Goal: Transaction & Acquisition: Purchase product/service

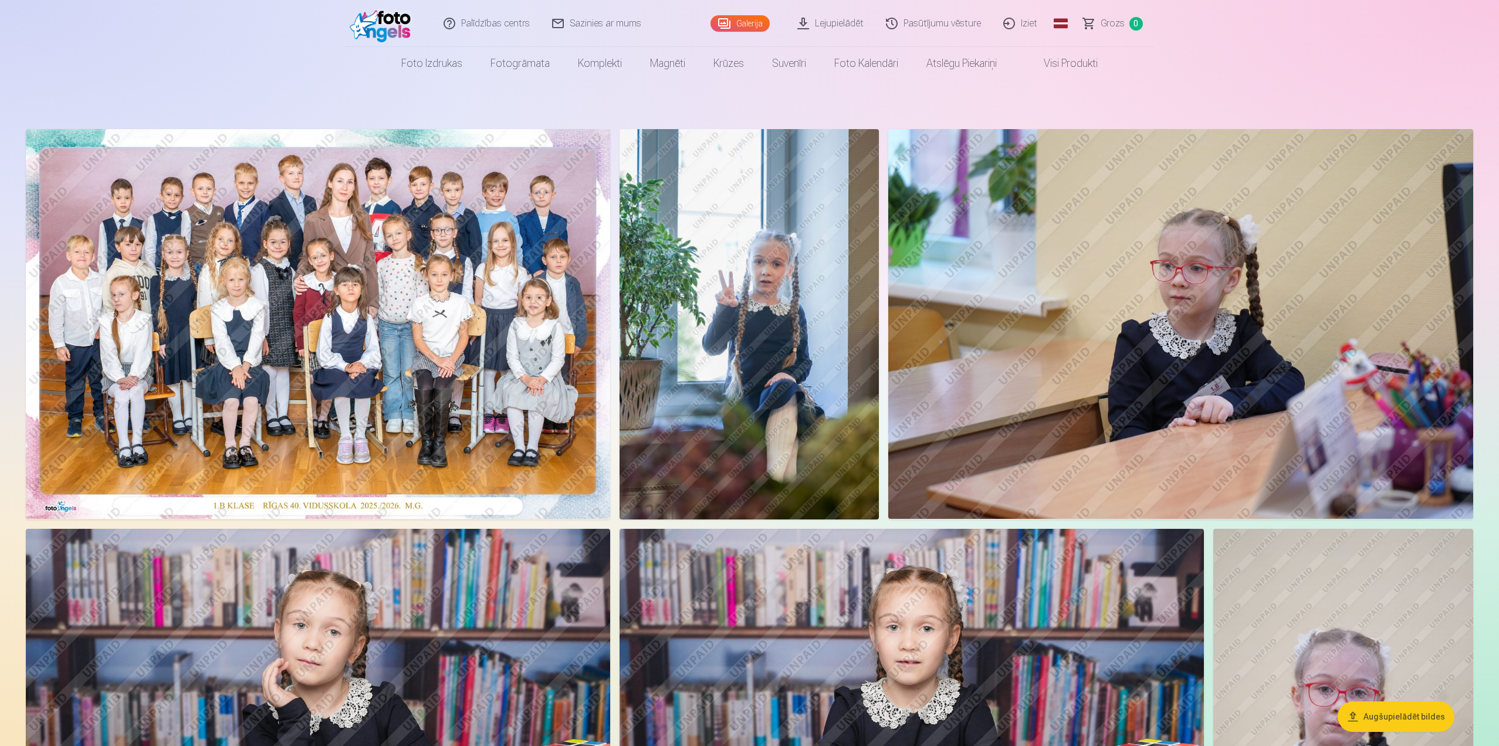
click at [337, 287] on img at bounding box center [318, 324] width 584 height 390
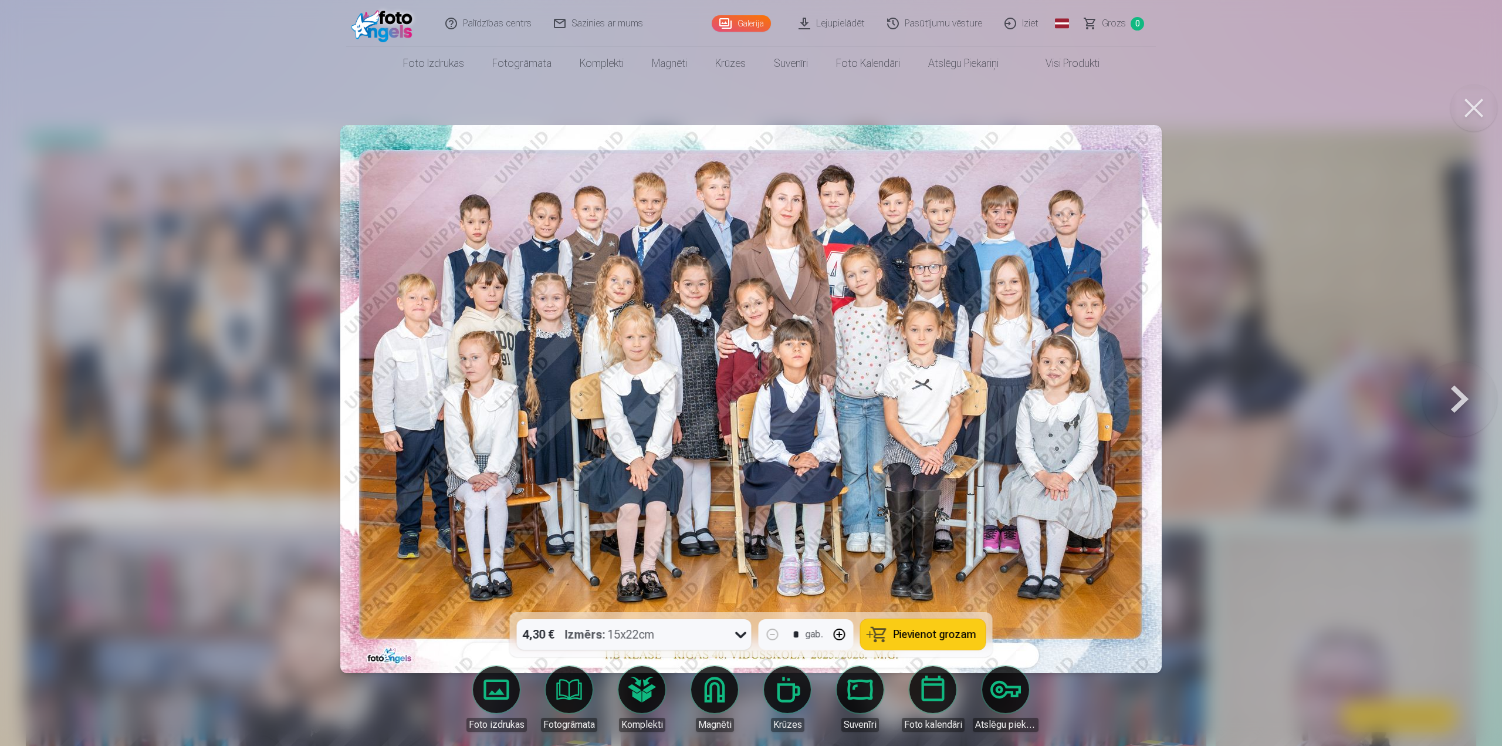
drag, startPoint x: 966, startPoint y: 325, endPoint x: 857, endPoint y: 312, distance: 110.5
click at [857, 312] on img at bounding box center [750, 399] width 821 height 548
click at [1468, 108] on button at bounding box center [1473, 107] width 47 height 47
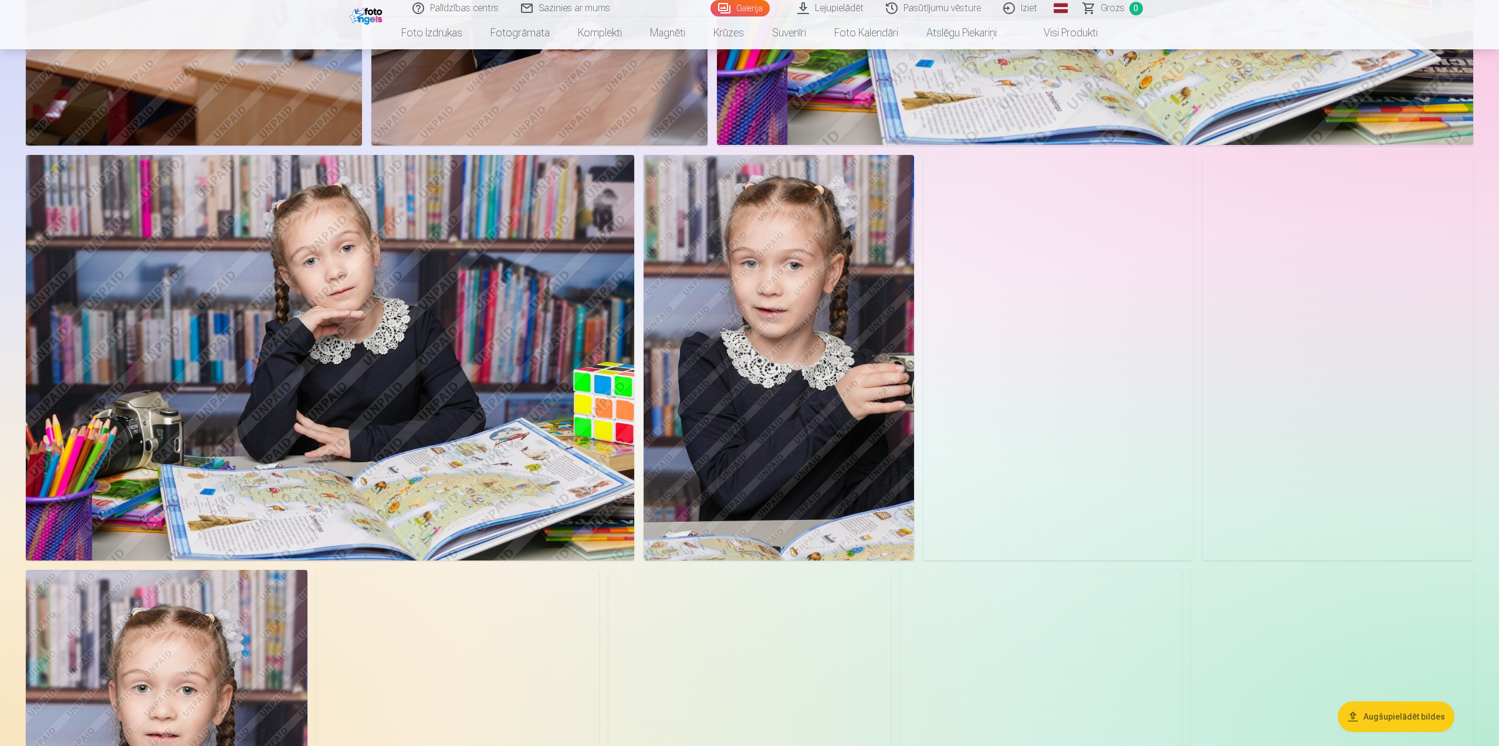
scroll to position [1291, 0]
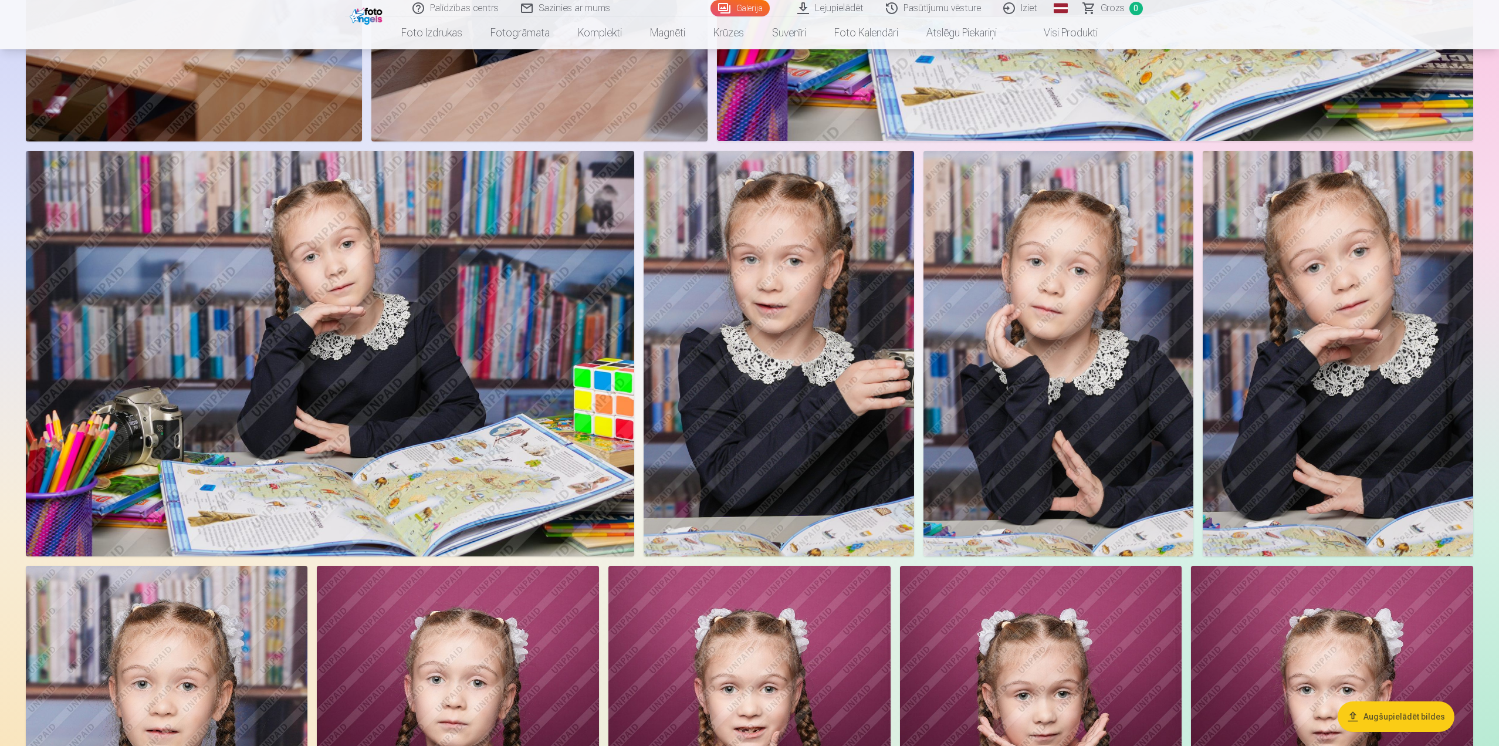
click at [426, 336] on img at bounding box center [330, 353] width 608 height 405
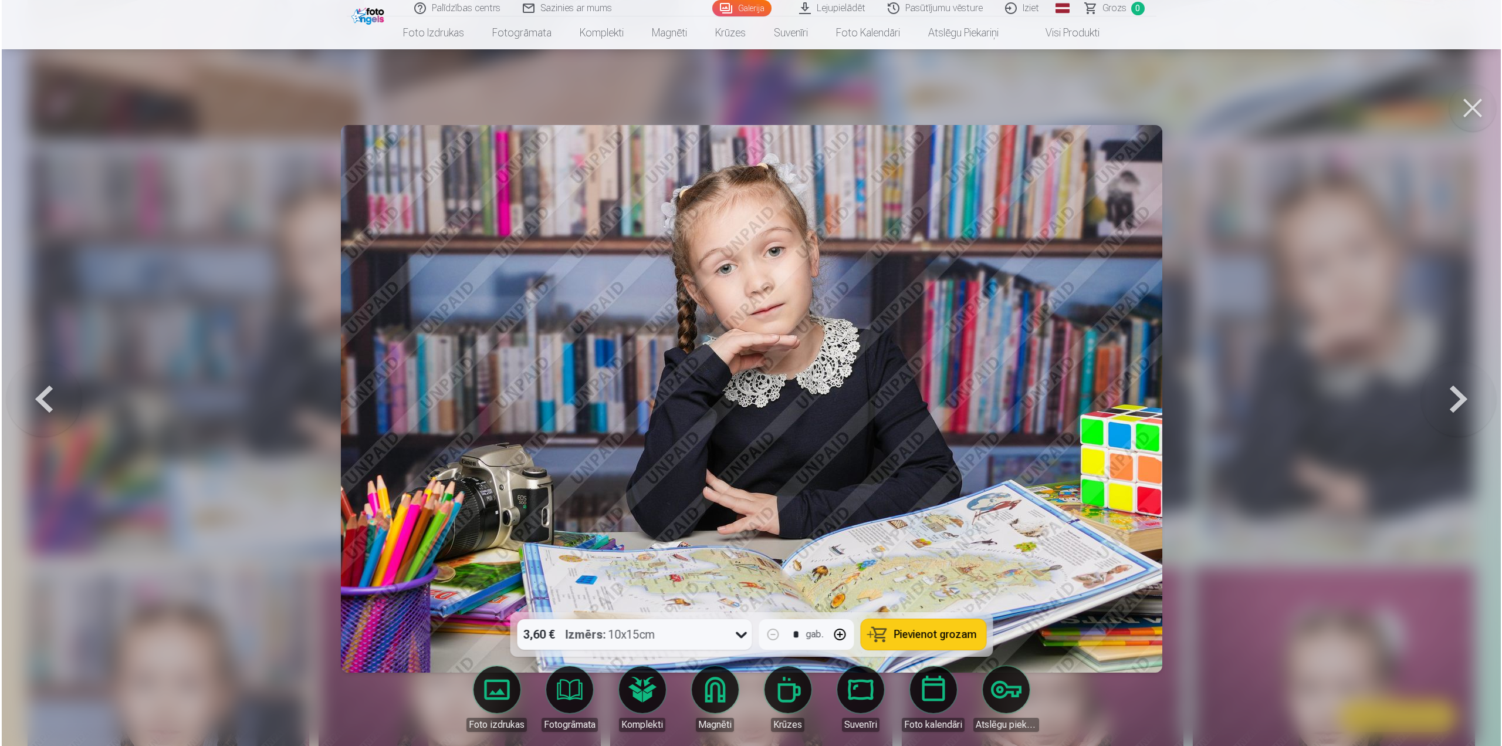
scroll to position [1292, 0]
click at [1471, 107] on button at bounding box center [1473, 107] width 47 height 47
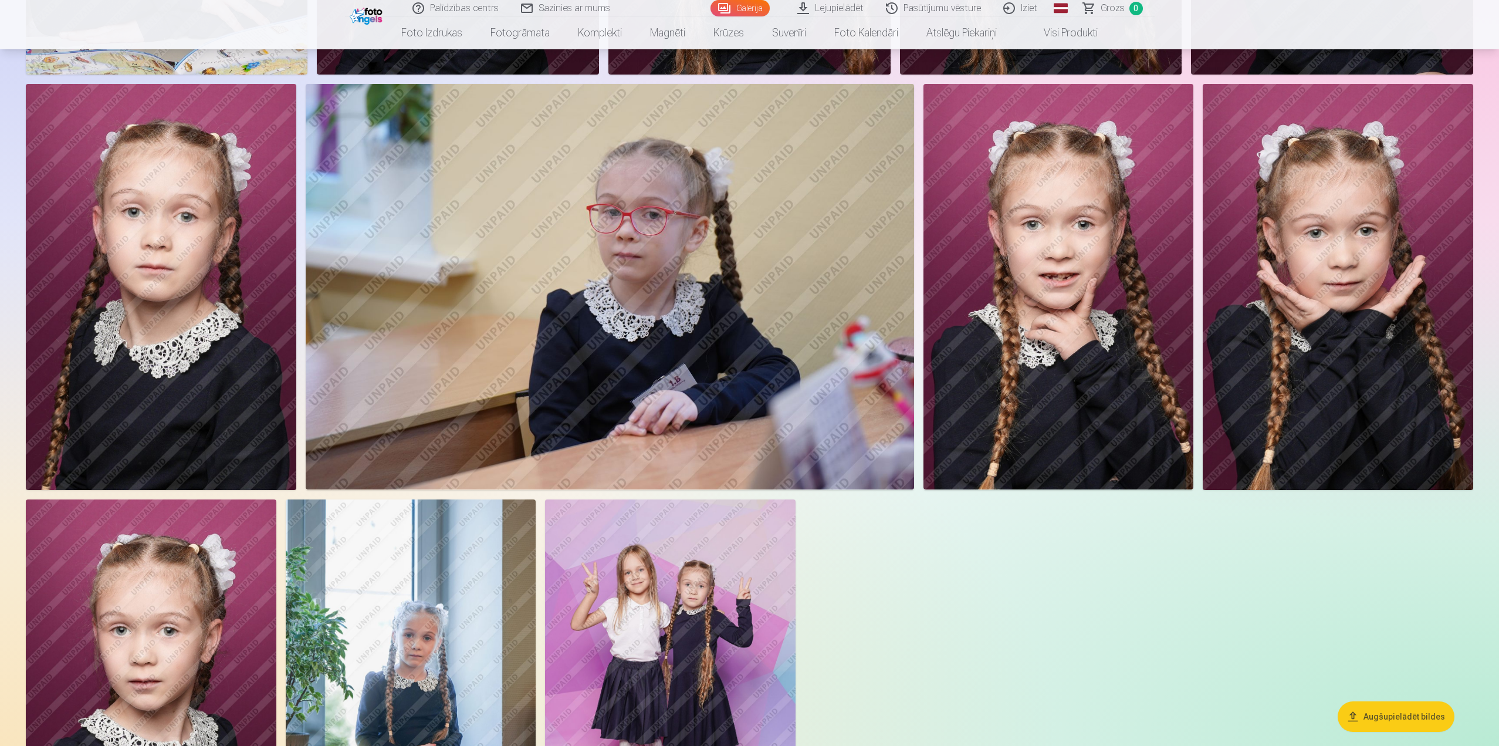
scroll to position [2405, 0]
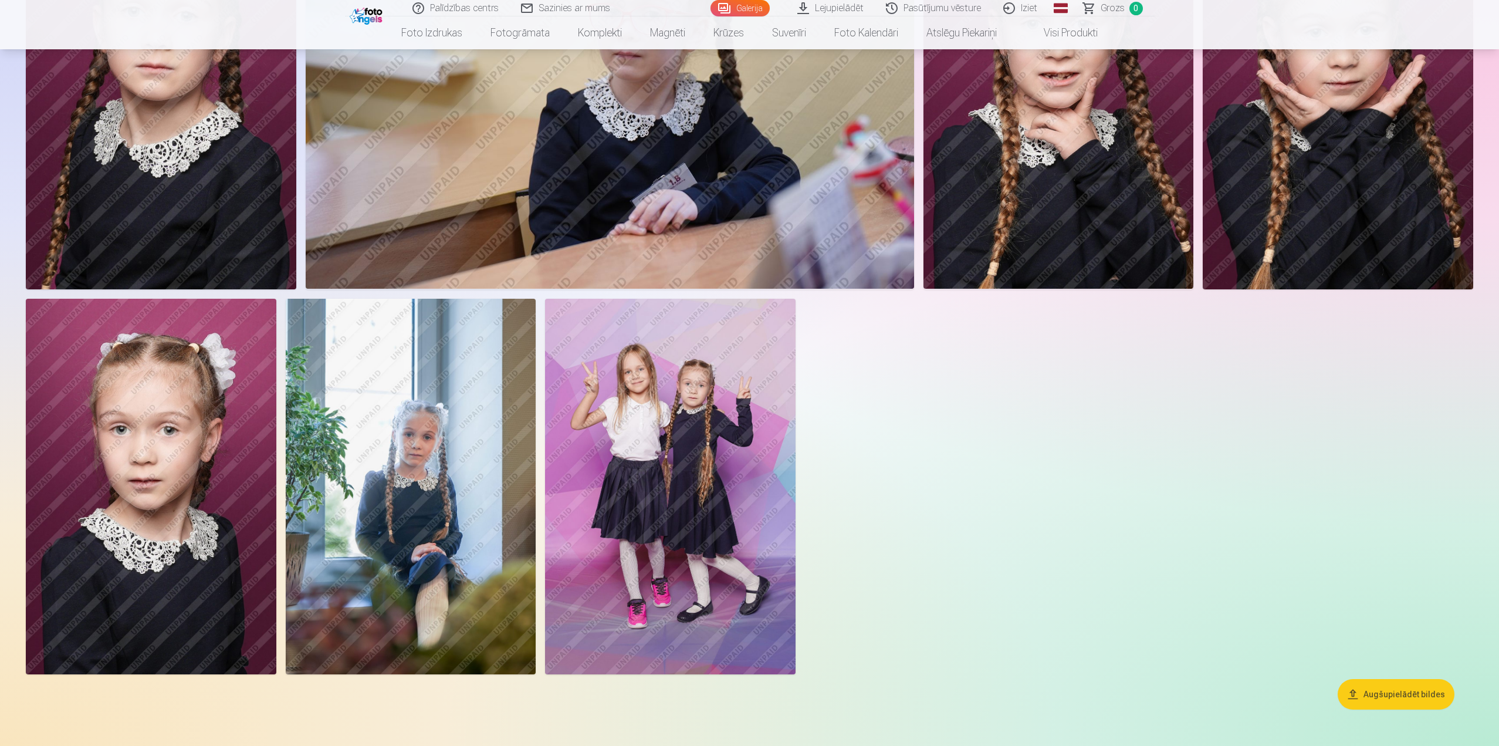
click at [180, 463] on img at bounding box center [151, 486] width 251 height 375
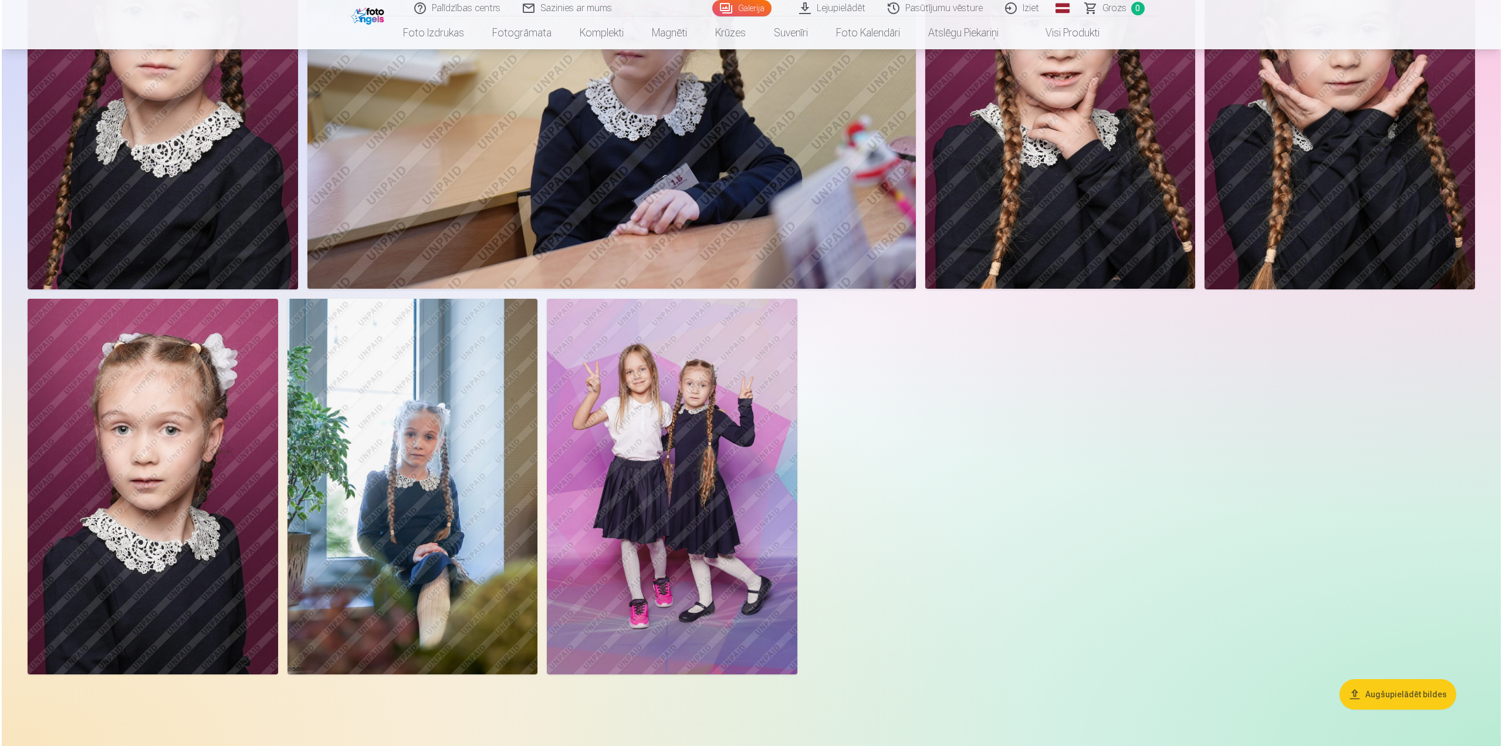
scroll to position [2410, 0]
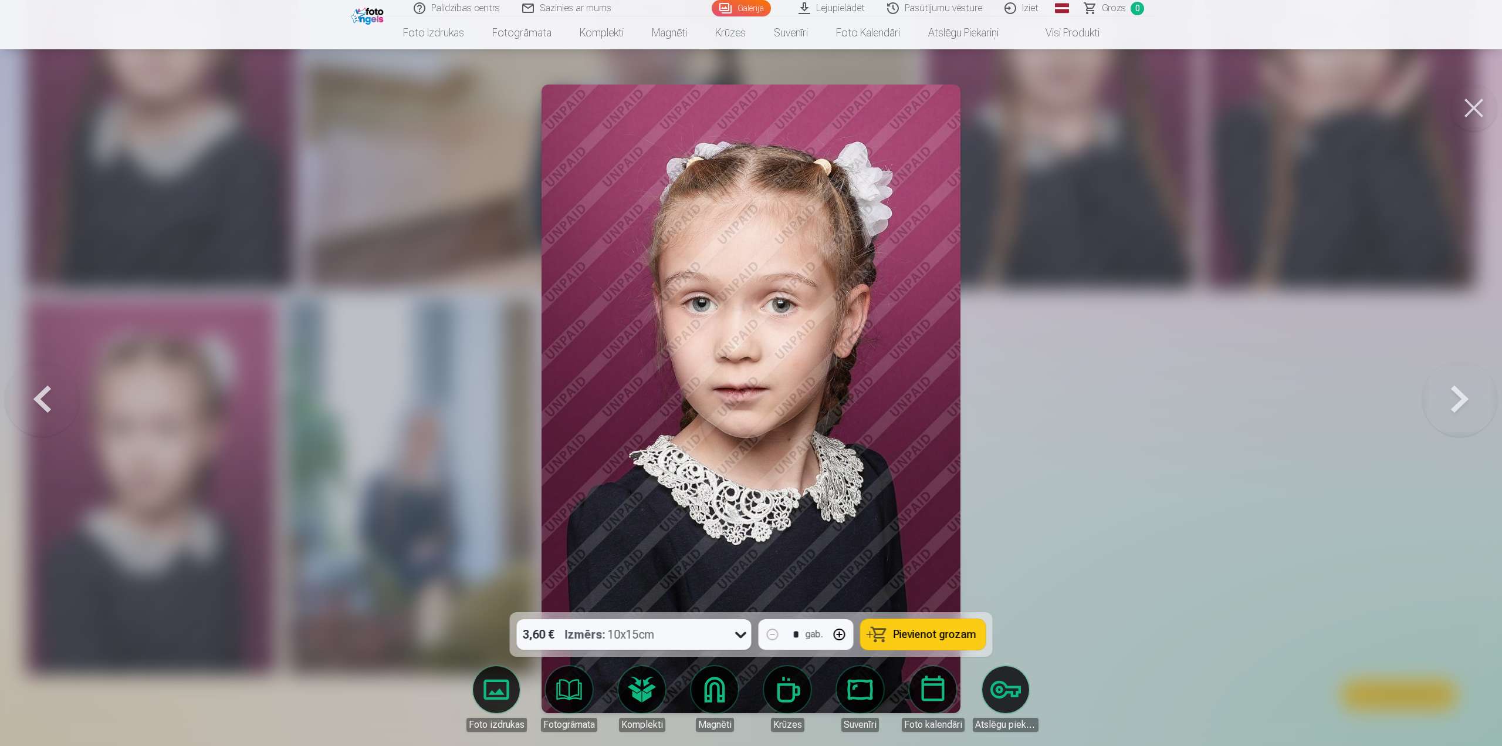
click at [1474, 105] on button at bounding box center [1473, 107] width 47 height 47
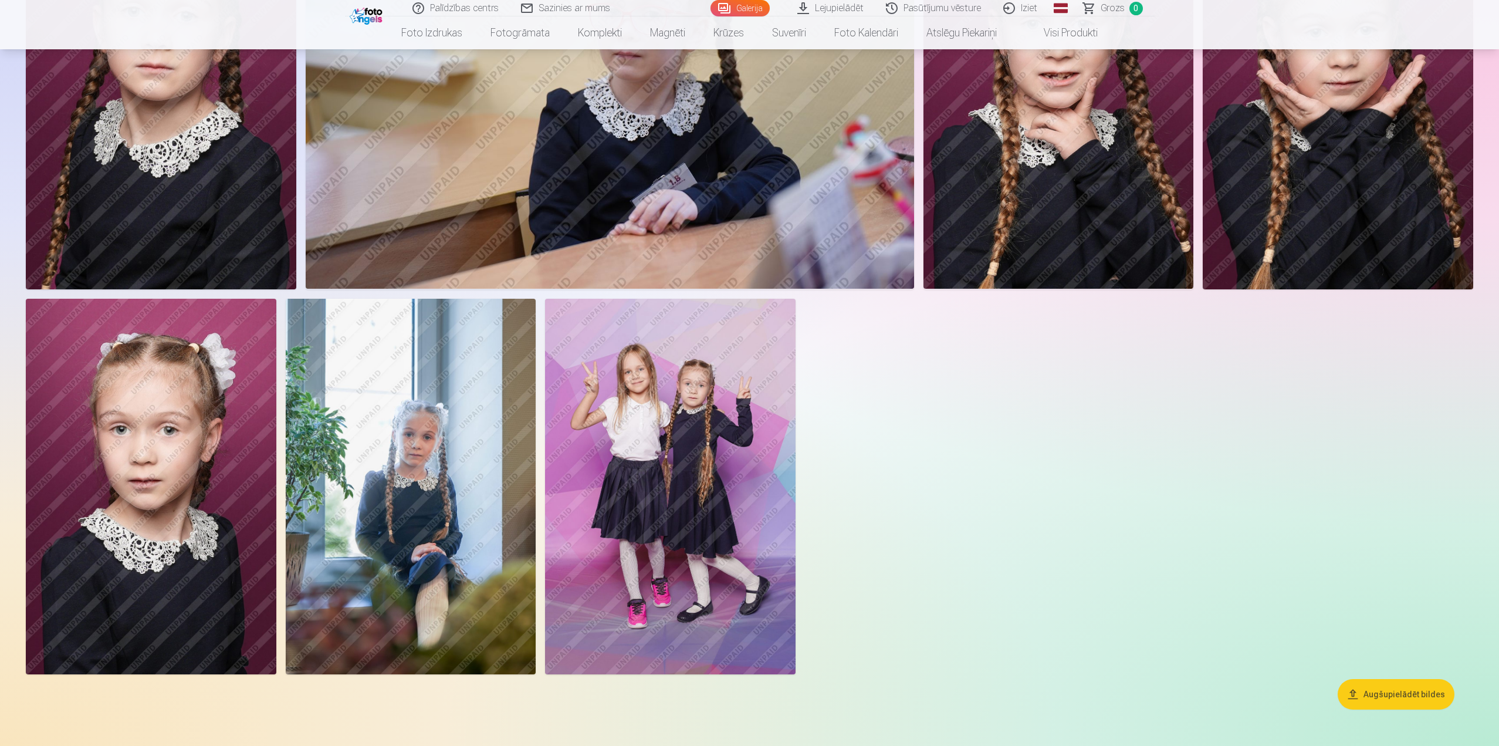
click at [679, 459] on img at bounding box center [670, 486] width 251 height 375
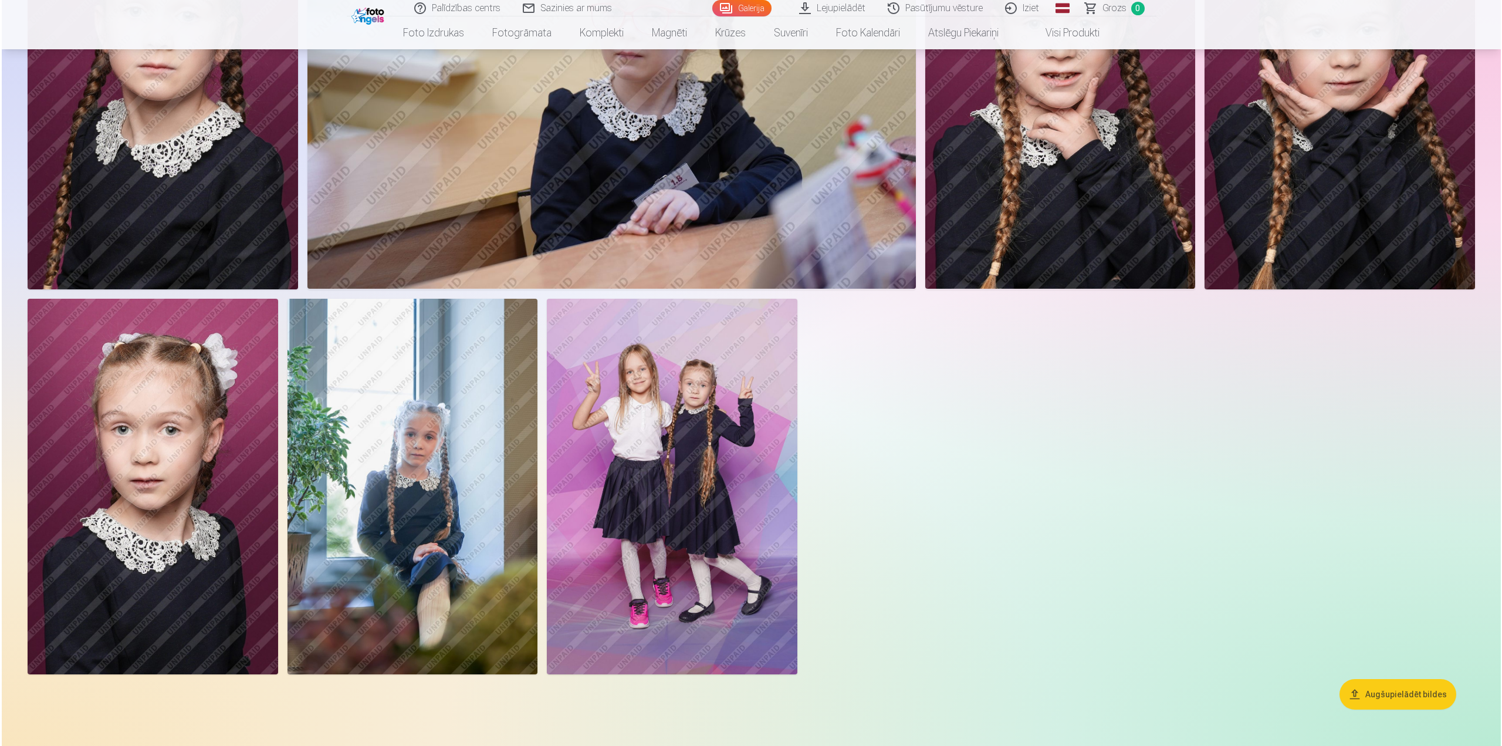
scroll to position [2410, 0]
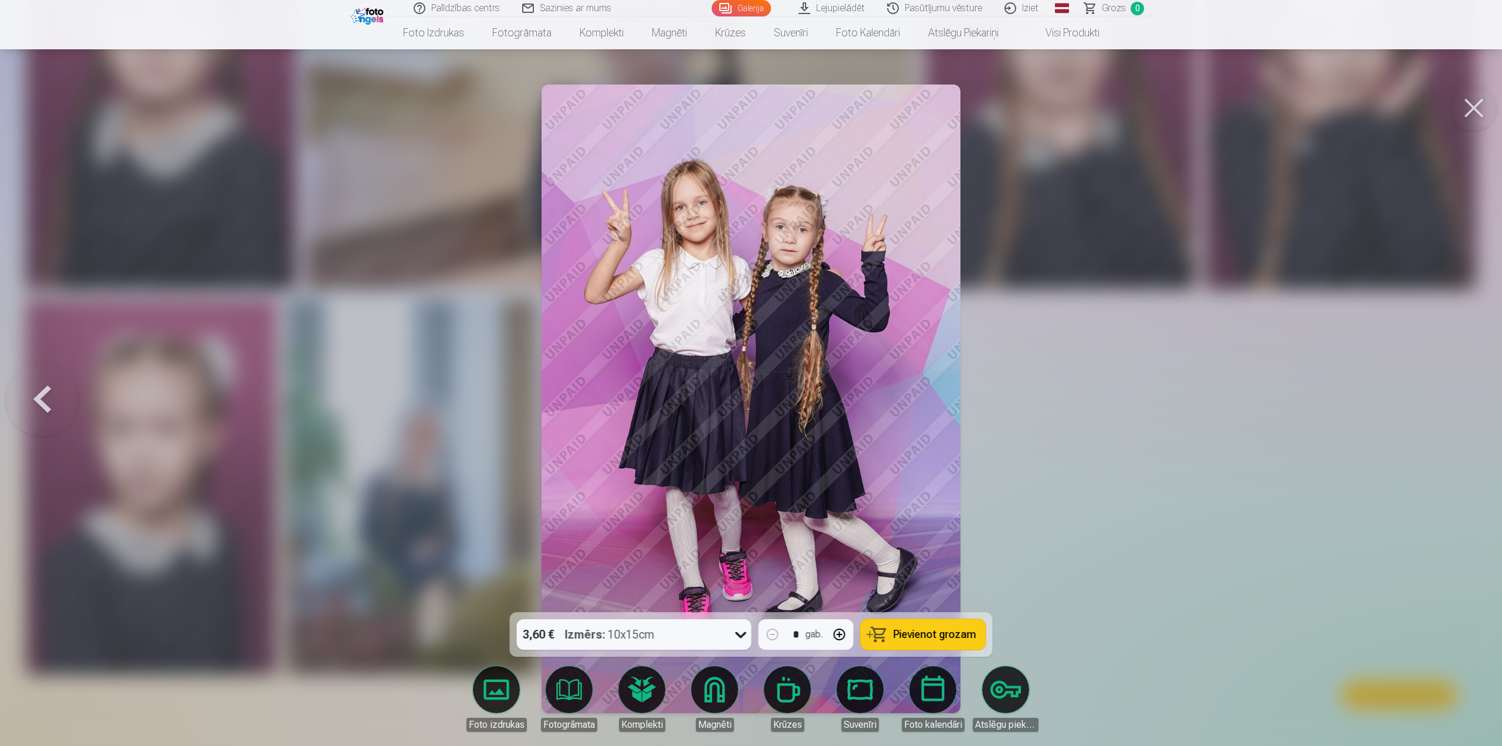
click at [1482, 108] on button at bounding box center [1473, 107] width 47 height 47
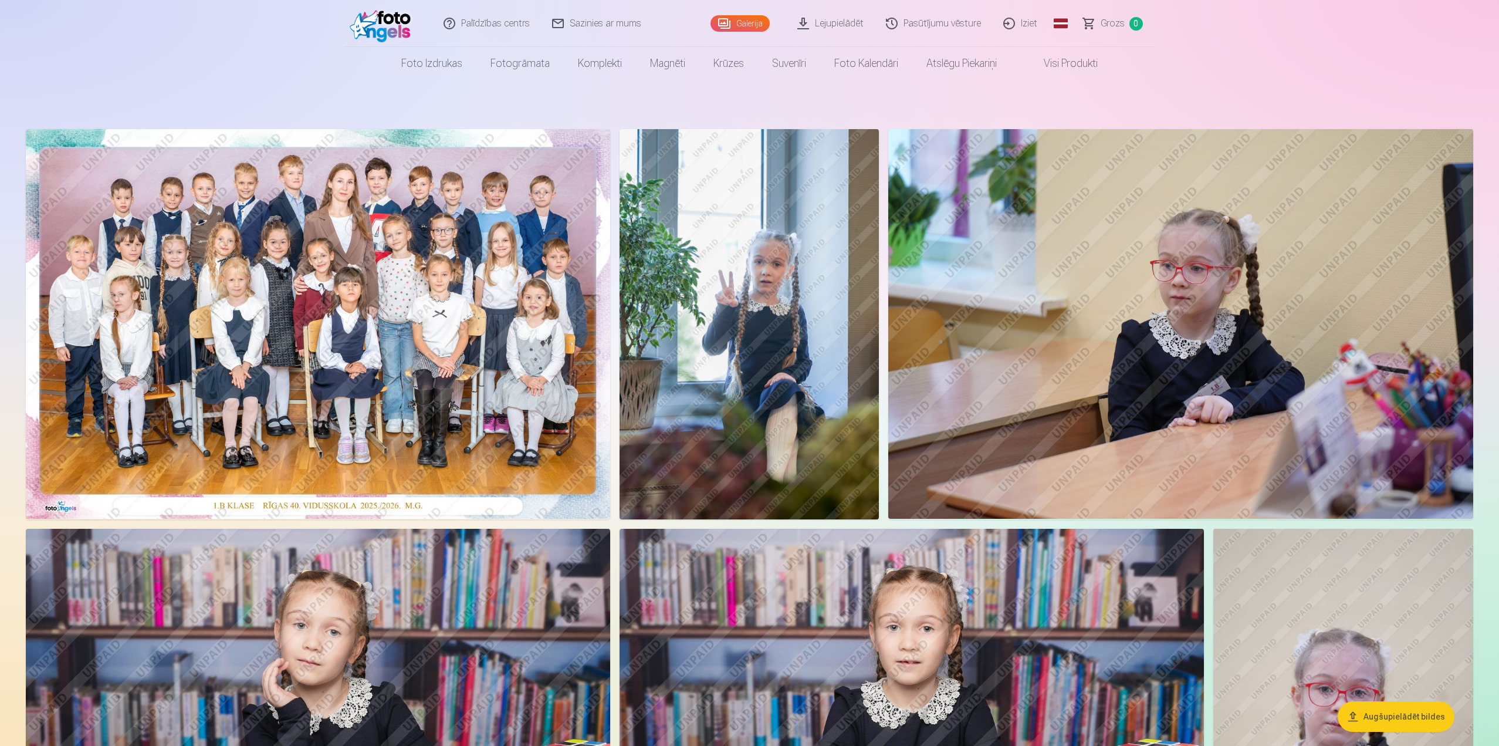
click at [375, 303] on img at bounding box center [318, 324] width 584 height 390
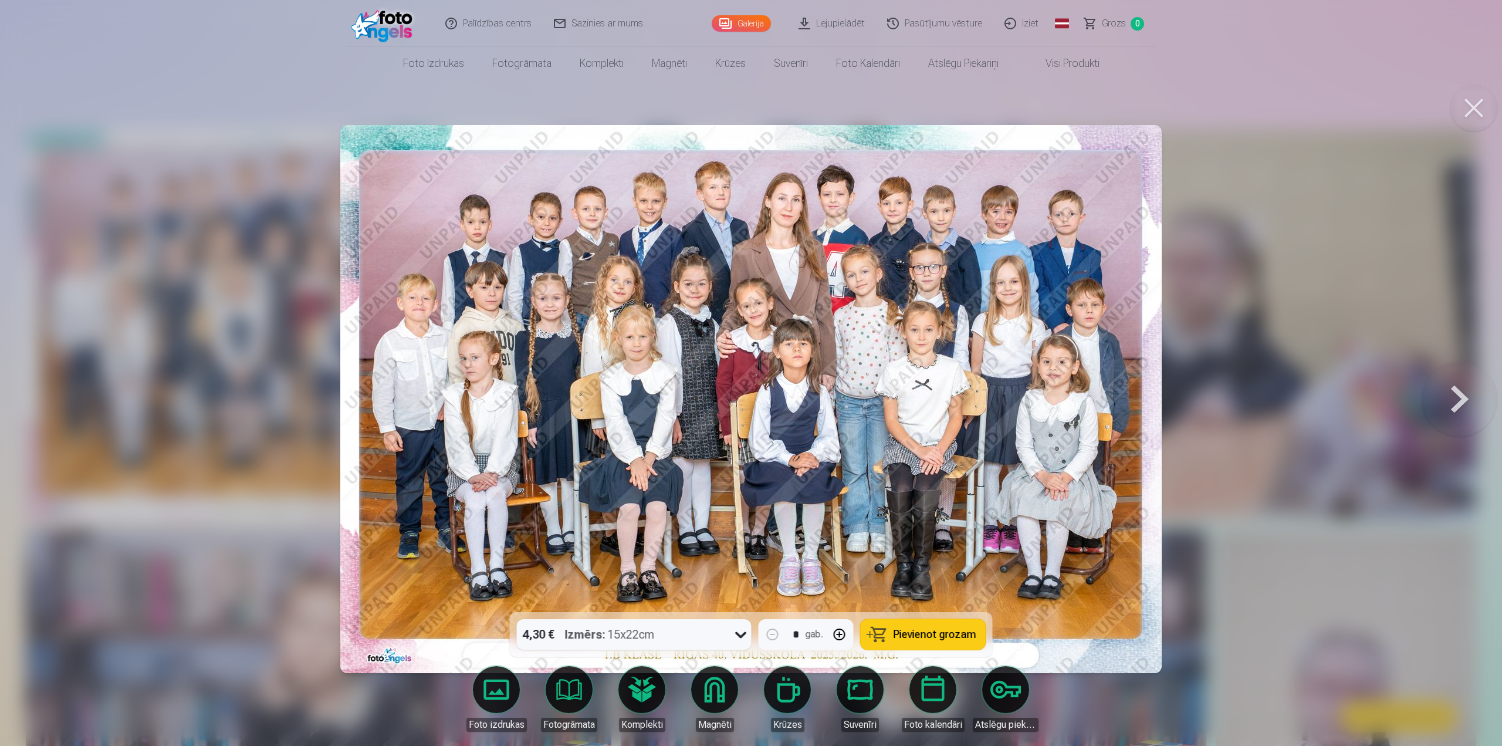
click at [730, 639] on div at bounding box center [740, 634] width 21 height 31
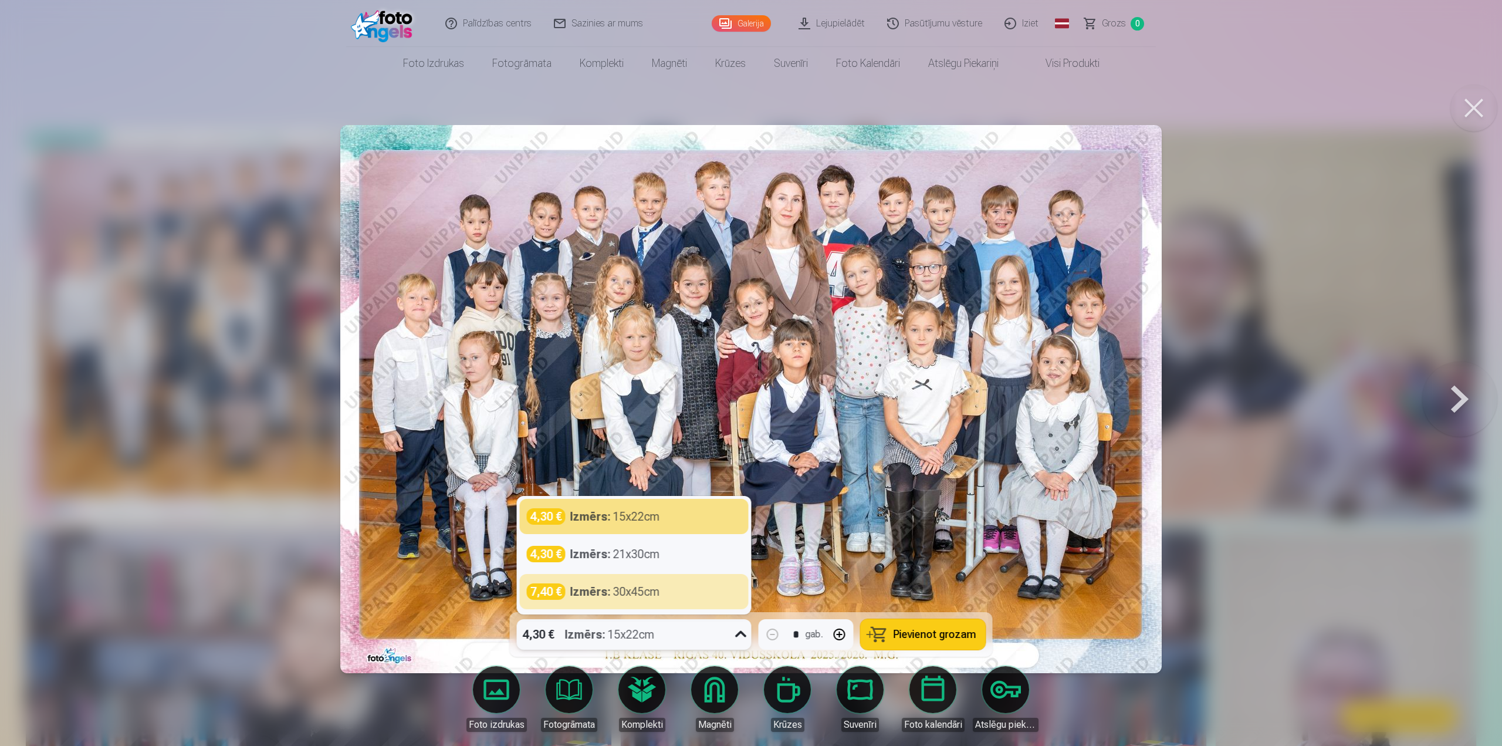
click at [736, 632] on icon at bounding box center [741, 634] width 19 height 19
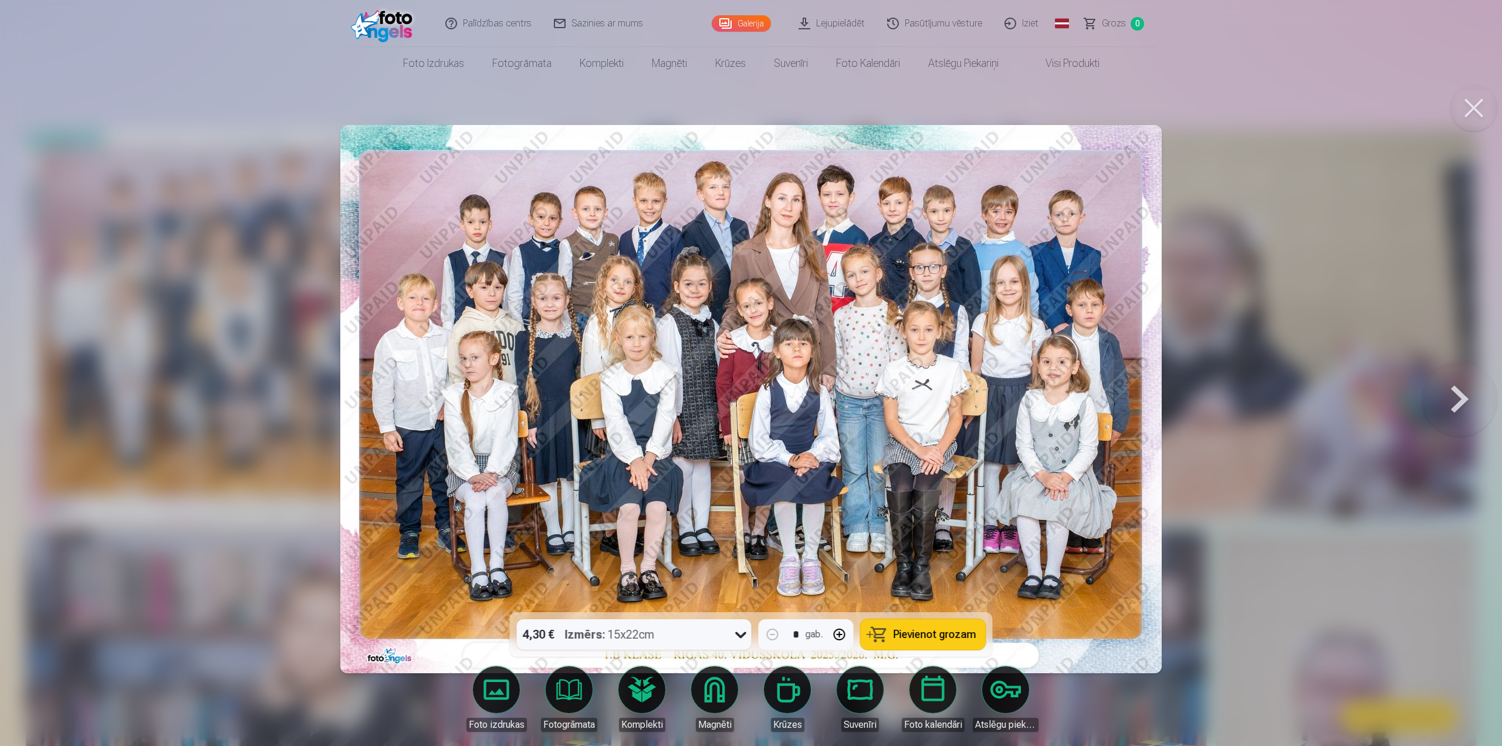
click at [669, 202] on img at bounding box center [750, 399] width 821 height 548
click at [1320, 107] on div at bounding box center [751, 373] width 1502 height 746
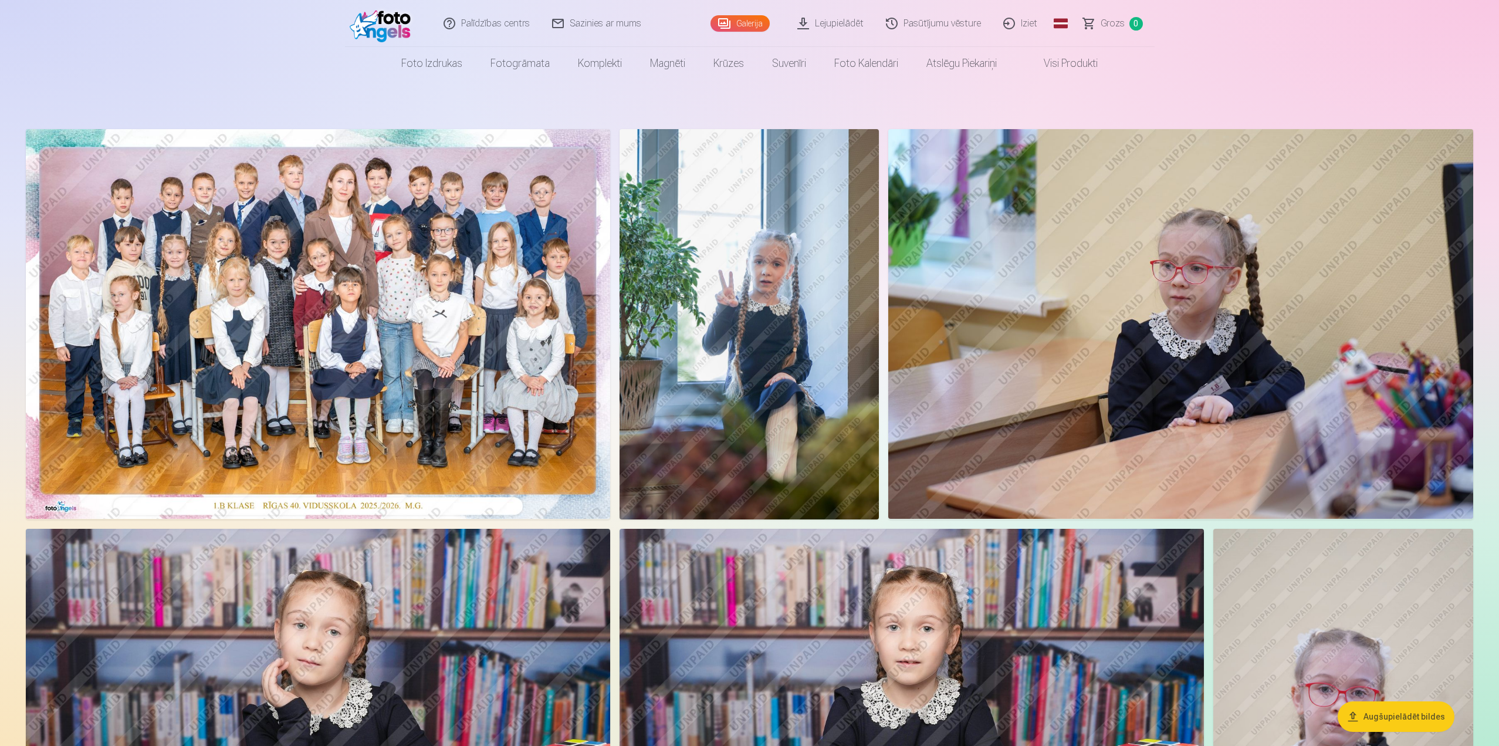
click at [486, 289] on img at bounding box center [318, 324] width 584 height 390
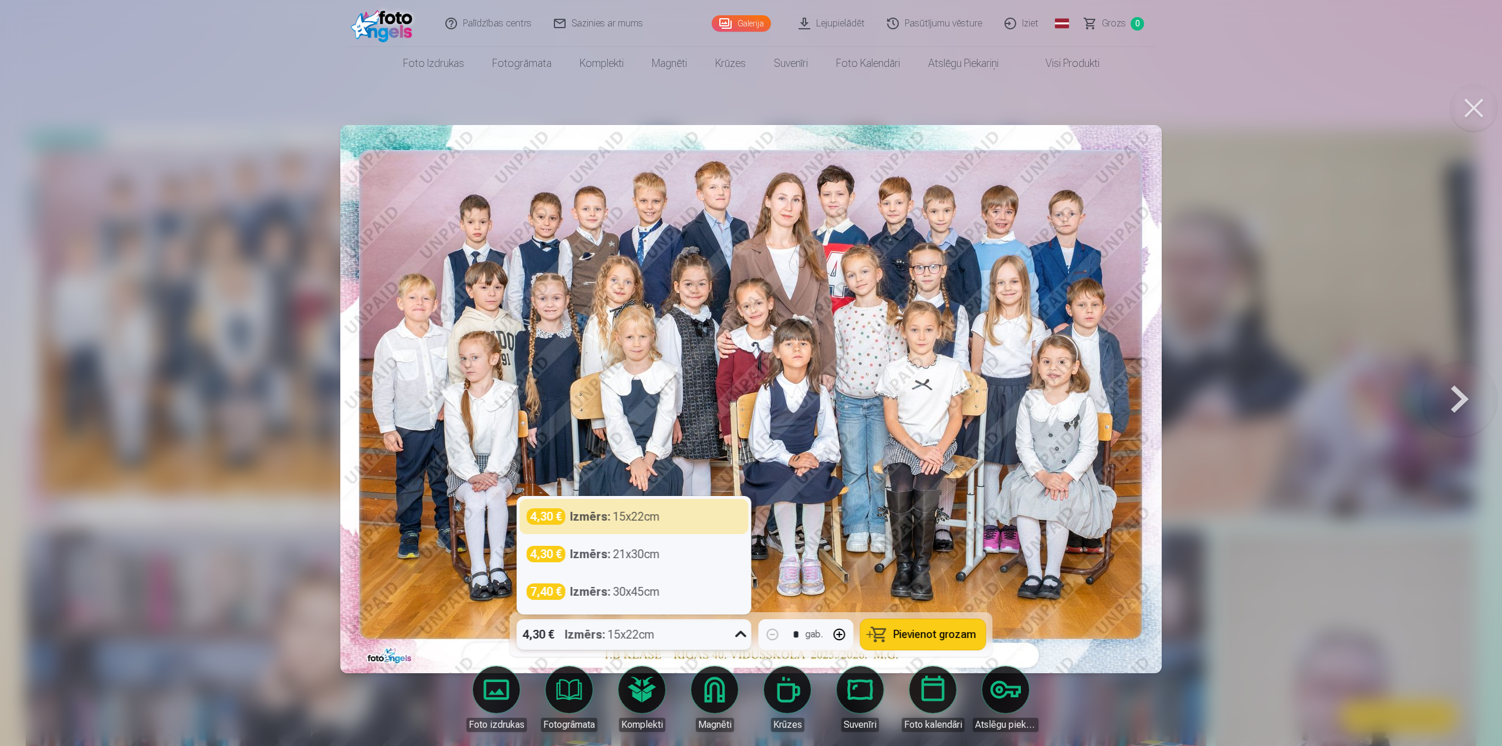
click at [737, 632] on icon at bounding box center [741, 634] width 19 height 19
click at [670, 519] on div "4,30 € Izmērs : 15x22cm" at bounding box center [634, 516] width 215 height 16
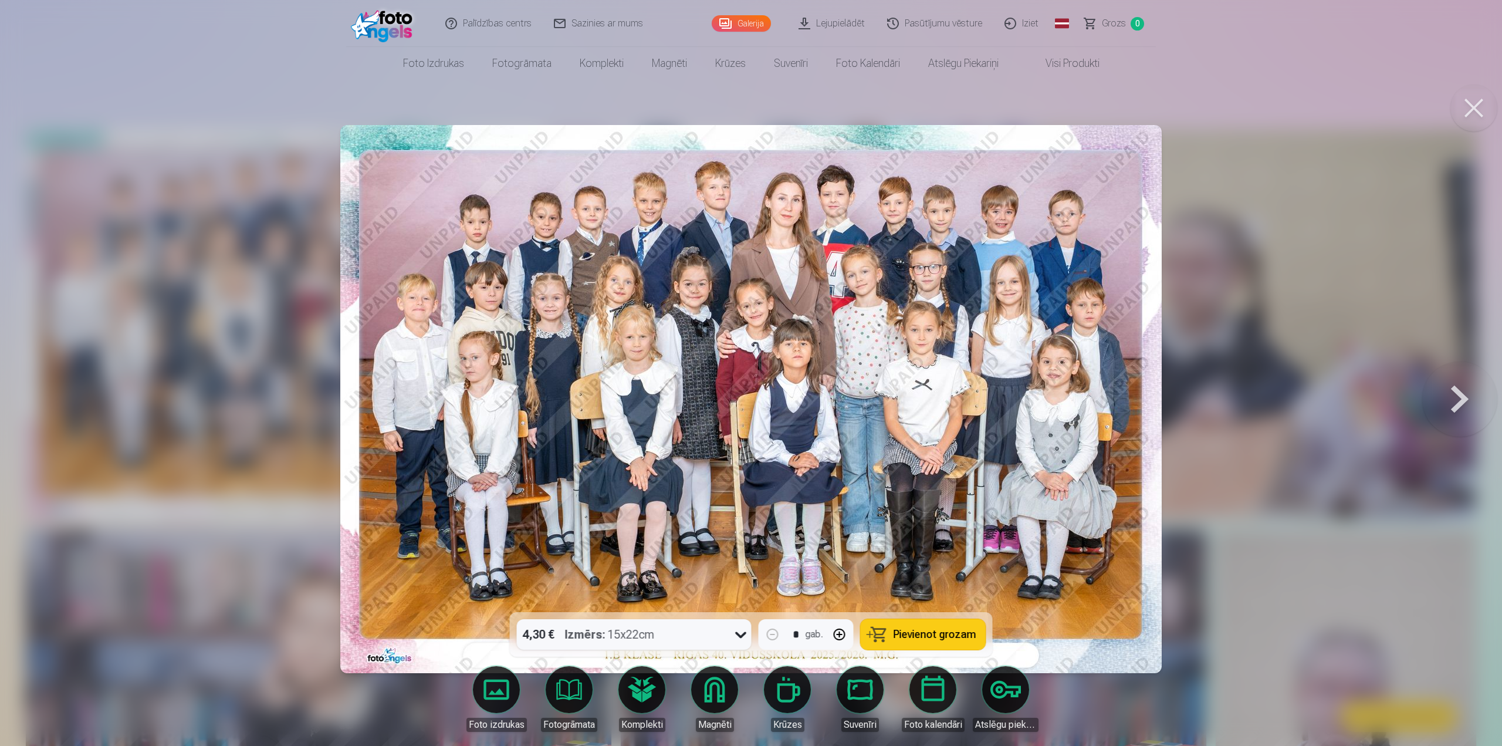
click at [913, 638] on span "Pievienot grozam" at bounding box center [934, 634] width 83 height 11
click at [1474, 100] on button at bounding box center [1473, 107] width 47 height 47
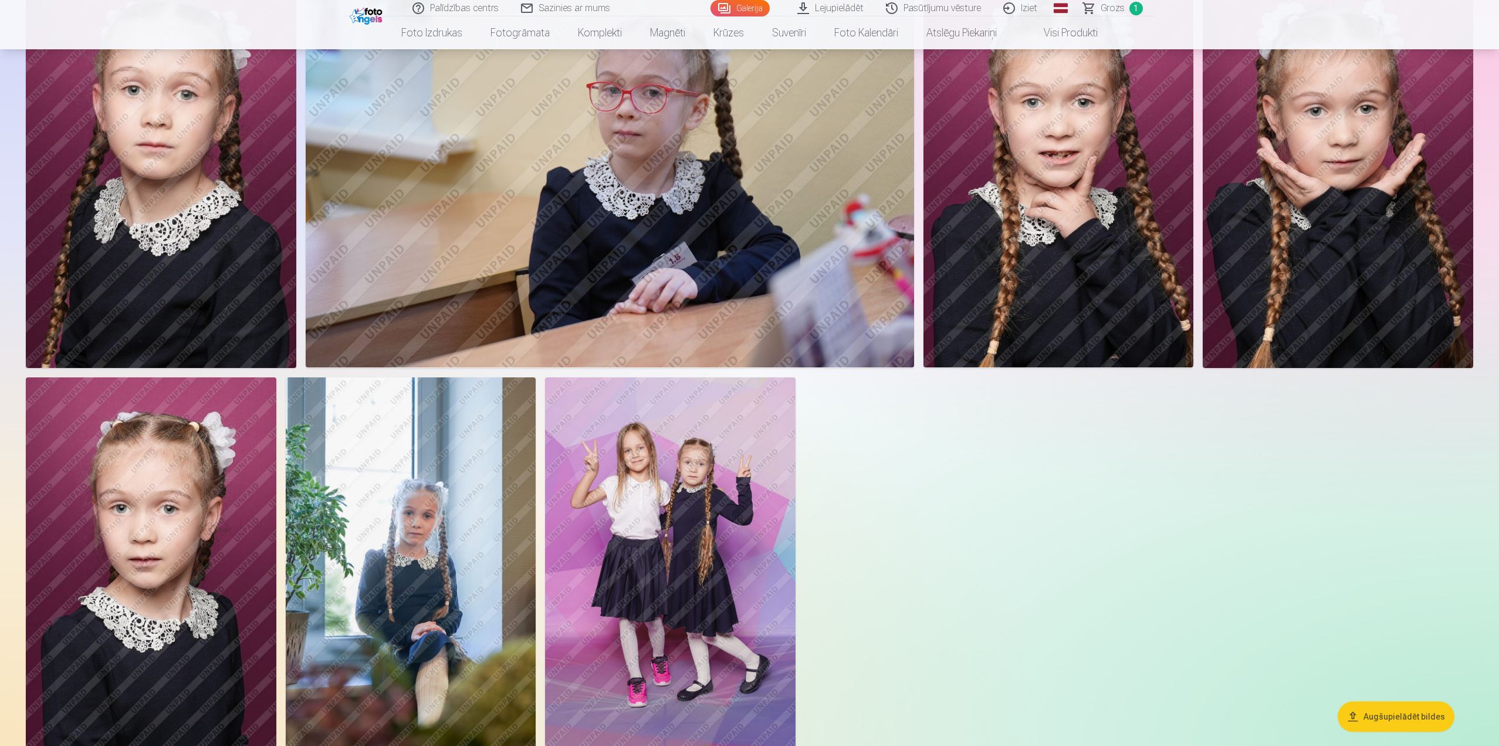
scroll to position [2405, 0]
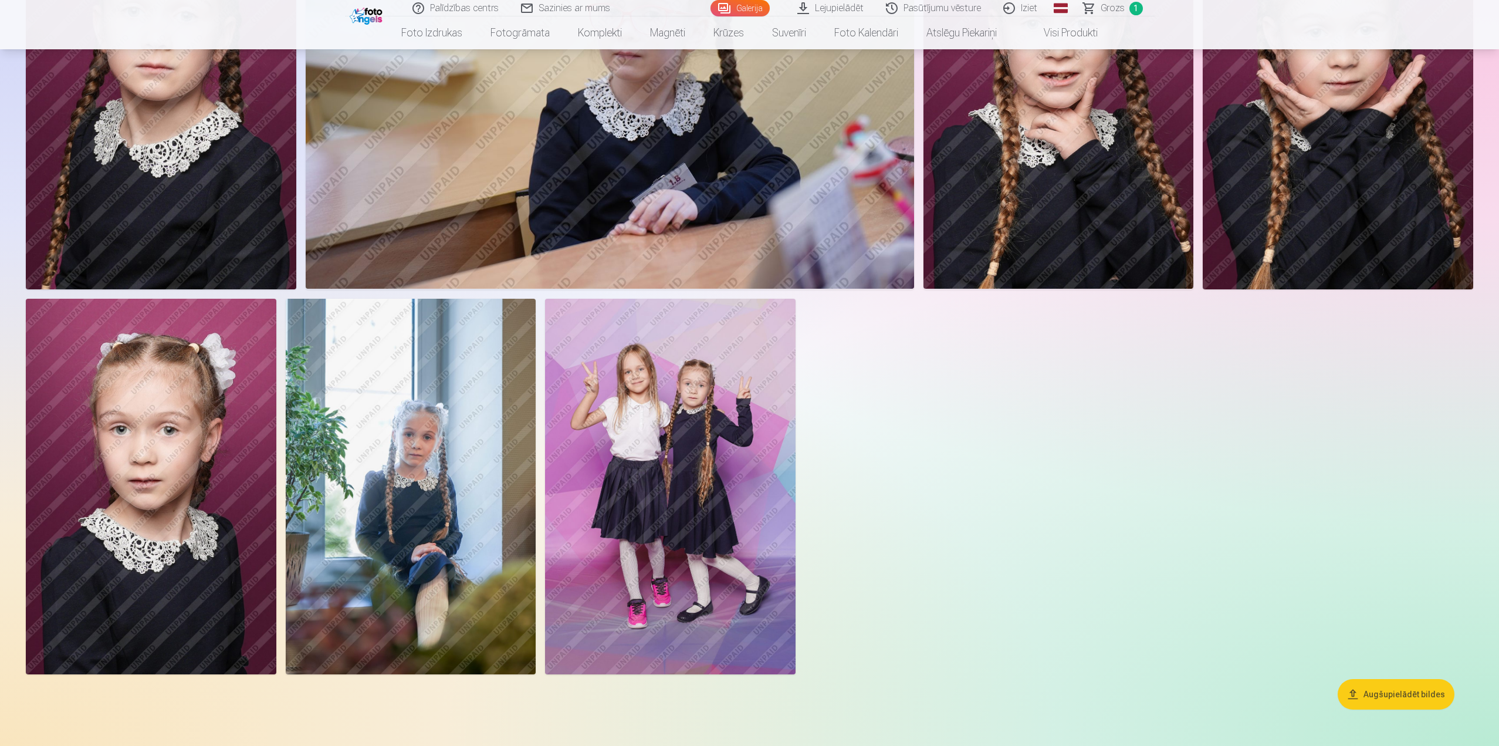
click at [676, 483] on img at bounding box center [670, 486] width 251 height 375
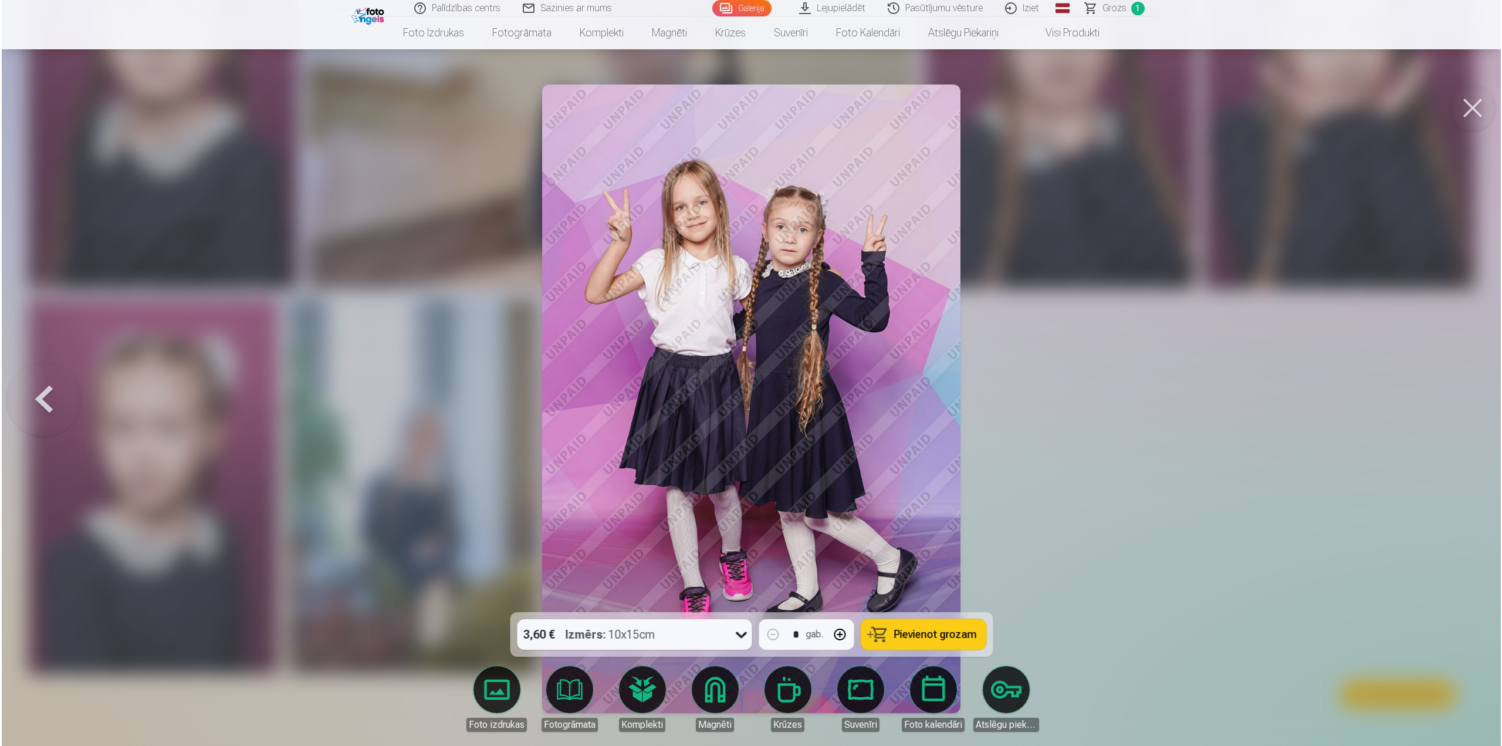
scroll to position [2410, 0]
click at [1194, 449] on div at bounding box center [751, 373] width 1502 height 746
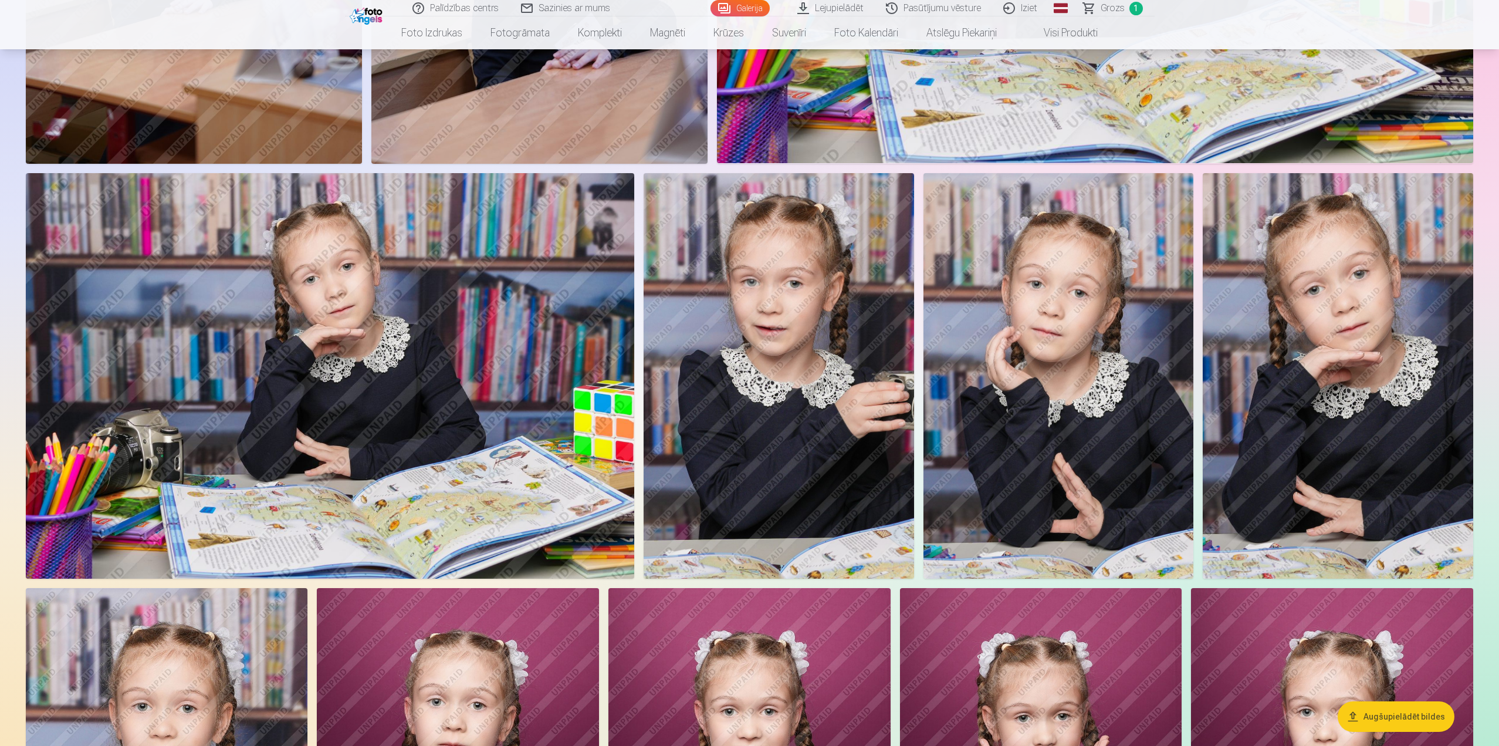
scroll to position [1291, 0]
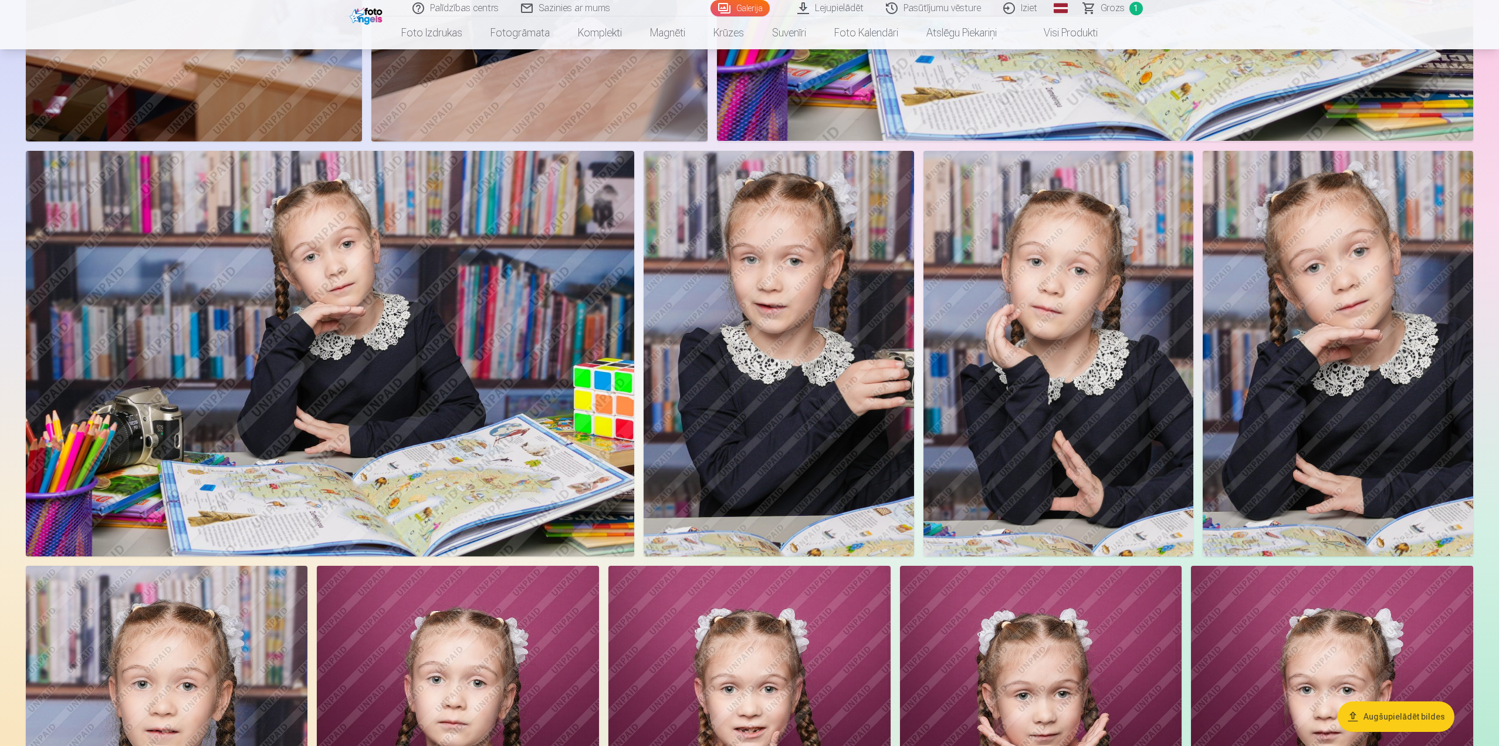
click at [387, 396] on img at bounding box center [330, 353] width 608 height 405
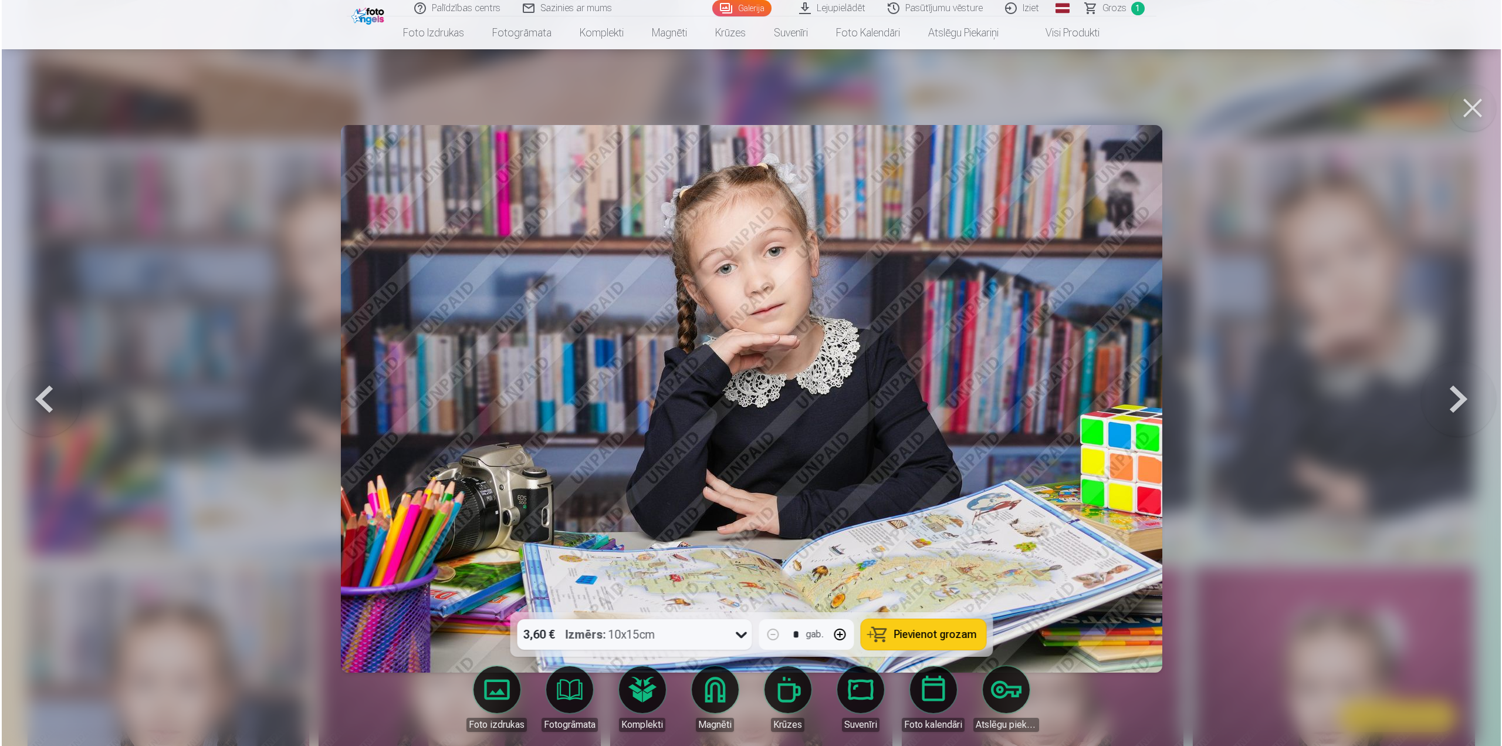
scroll to position [1292, 0]
click at [708, 640] on div "3,60 € Izmērs : 10x15cm" at bounding box center [623, 634] width 212 height 31
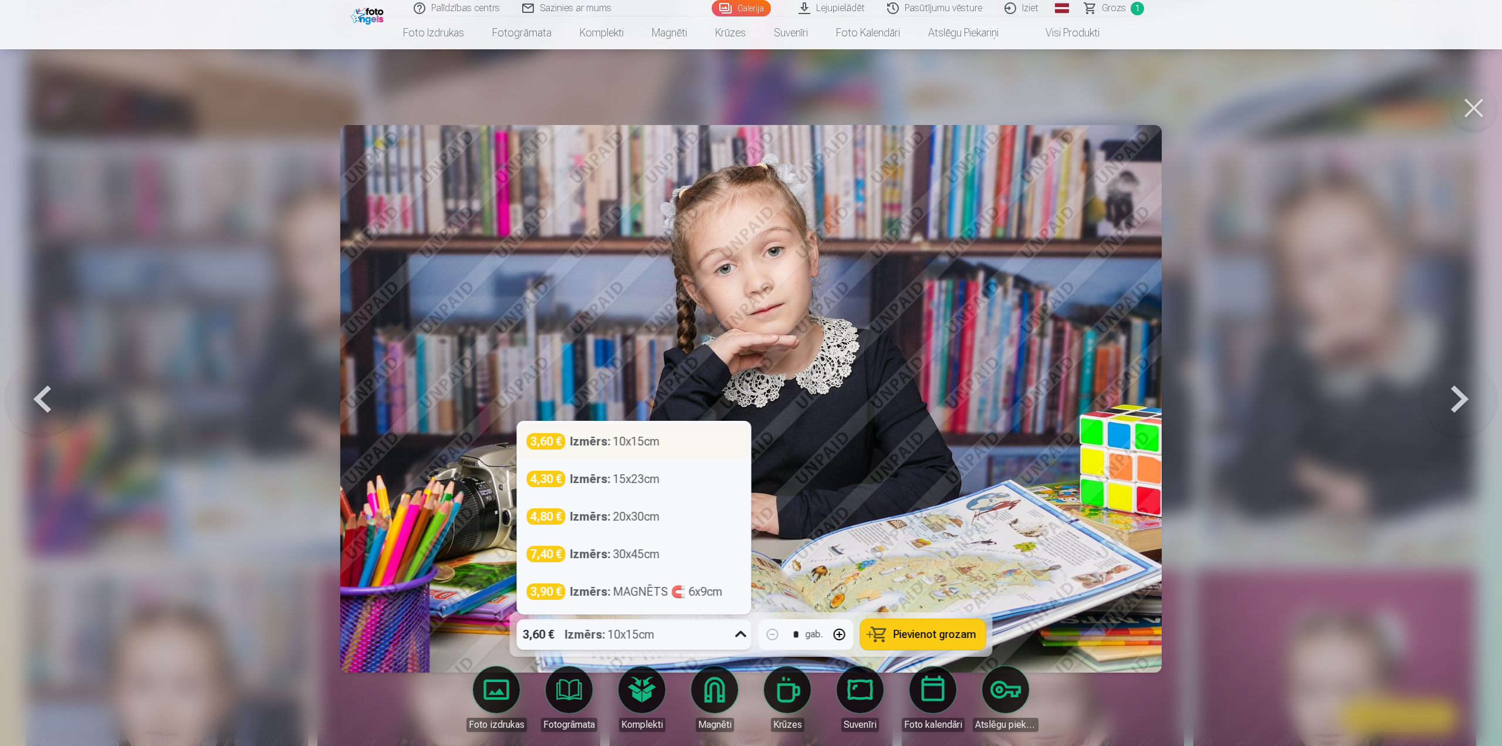
click at [655, 440] on div "Izmērs : 10x15cm" at bounding box center [615, 441] width 90 height 16
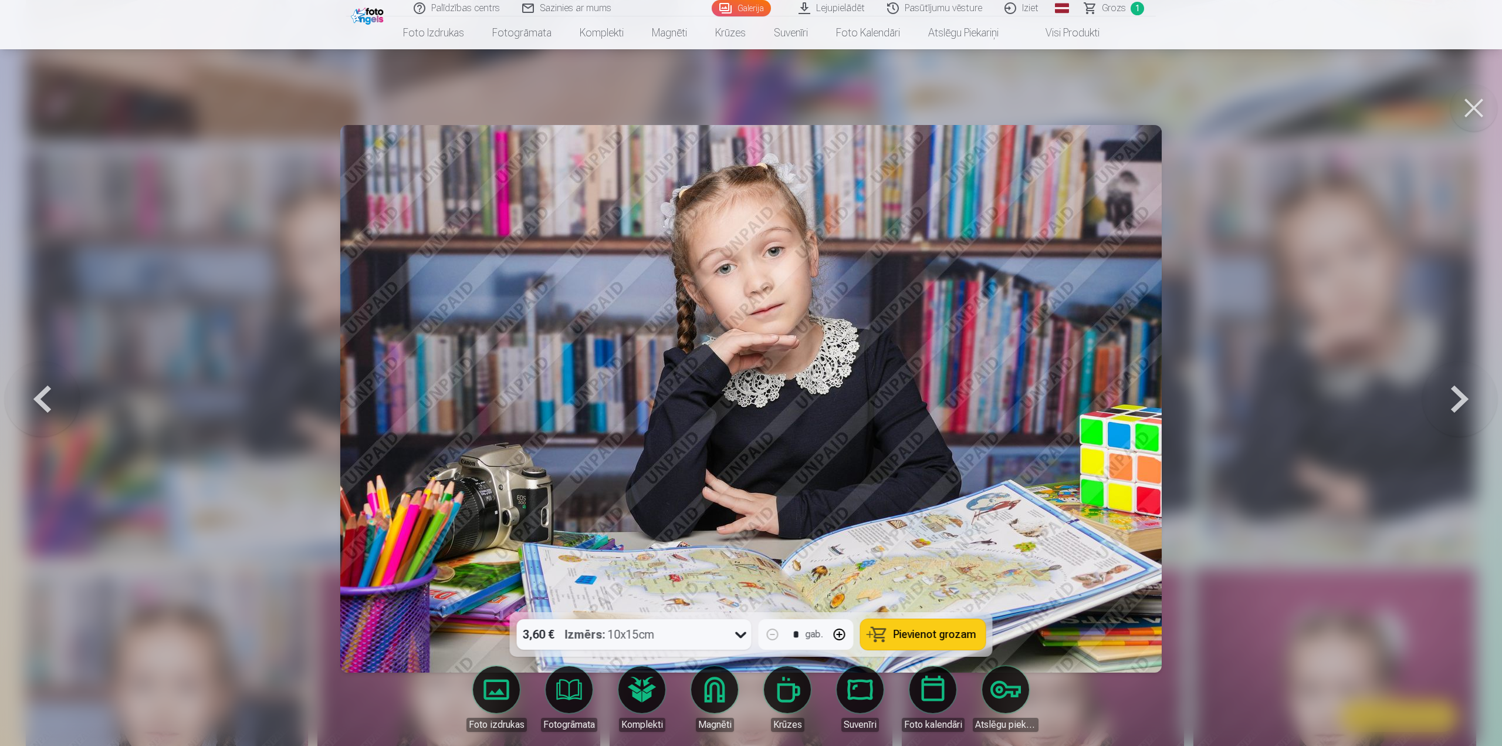
click at [922, 639] on span "Pievienot grozam" at bounding box center [934, 634] width 83 height 11
click at [1477, 103] on button at bounding box center [1473, 107] width 47 height 47
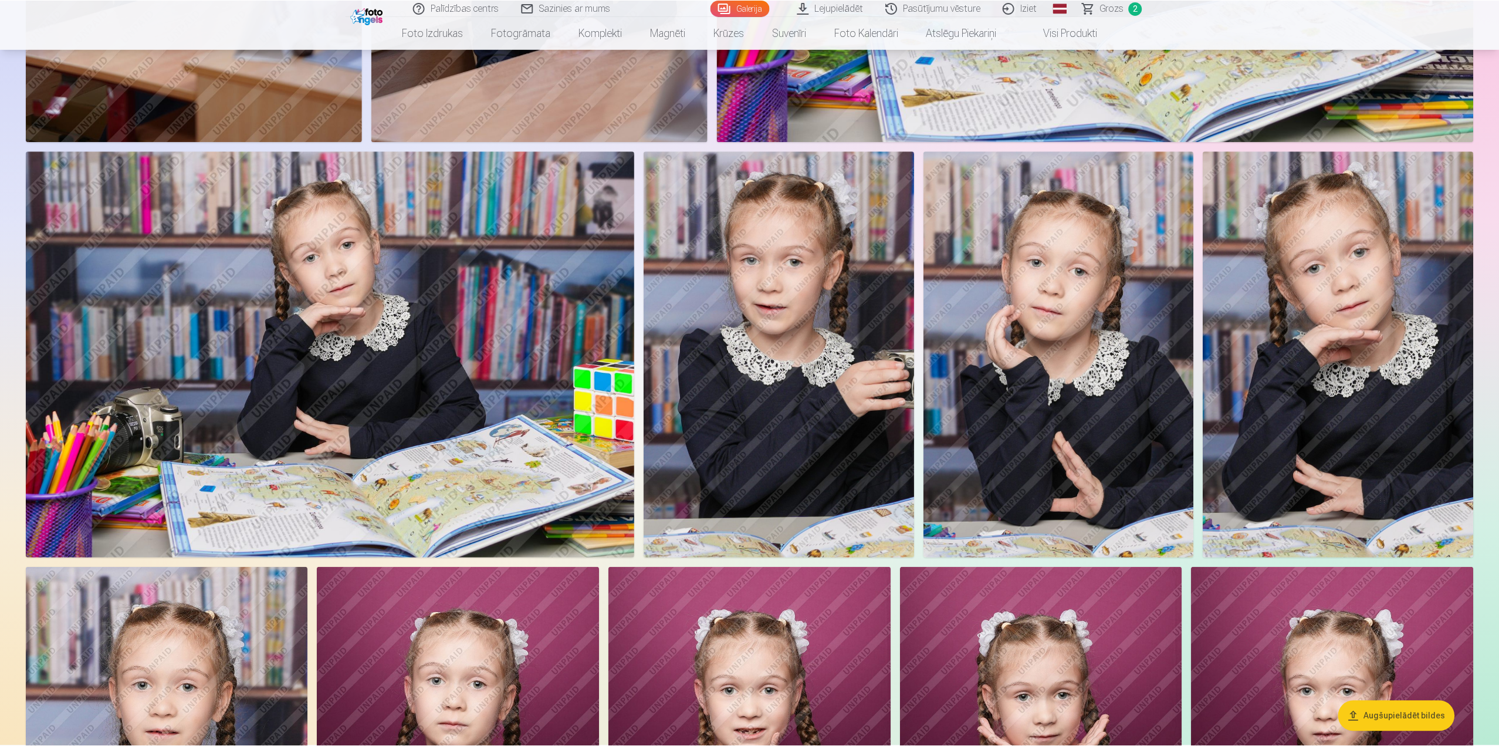
scroll to position [1291, 0]
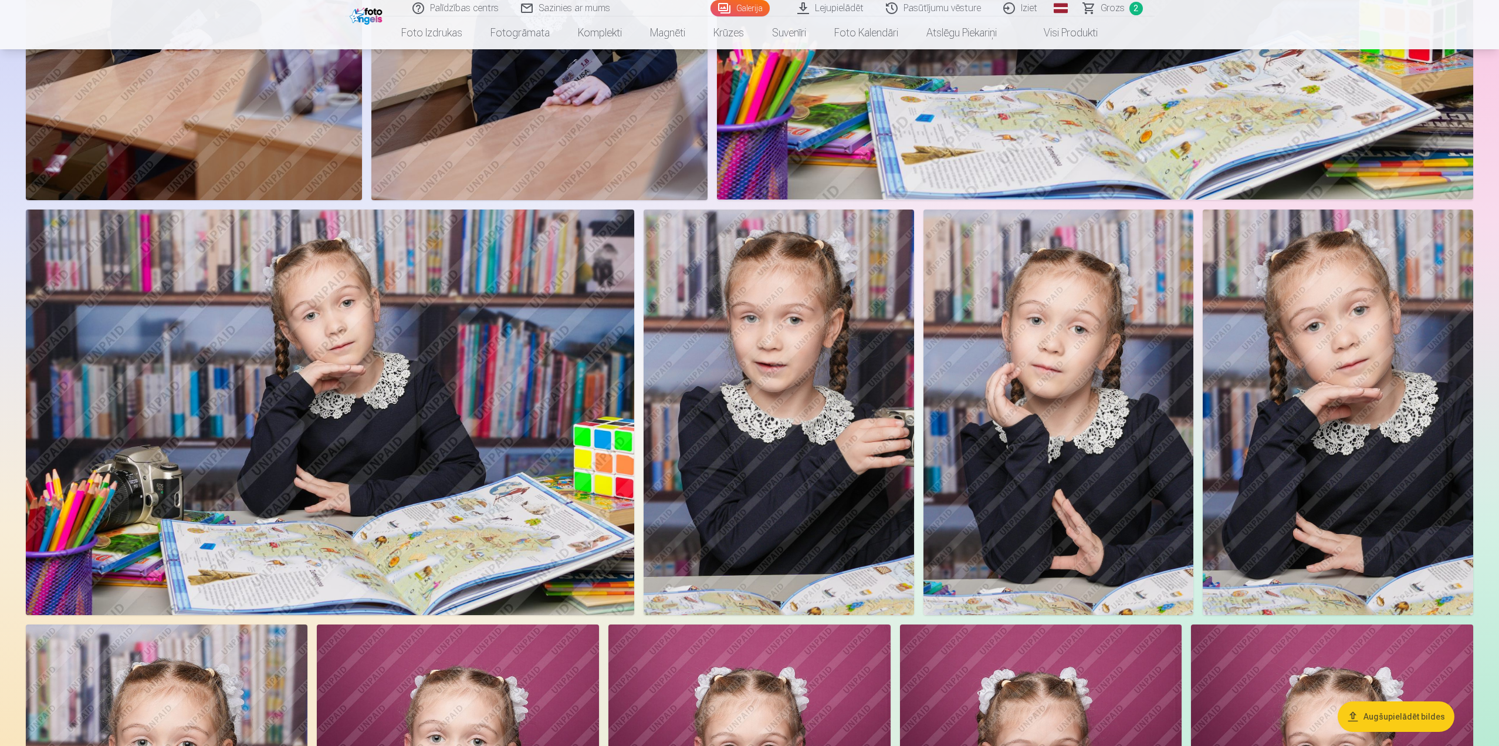
click at [807, 442] on img at bounding box center [779, 411] width 270 height 405
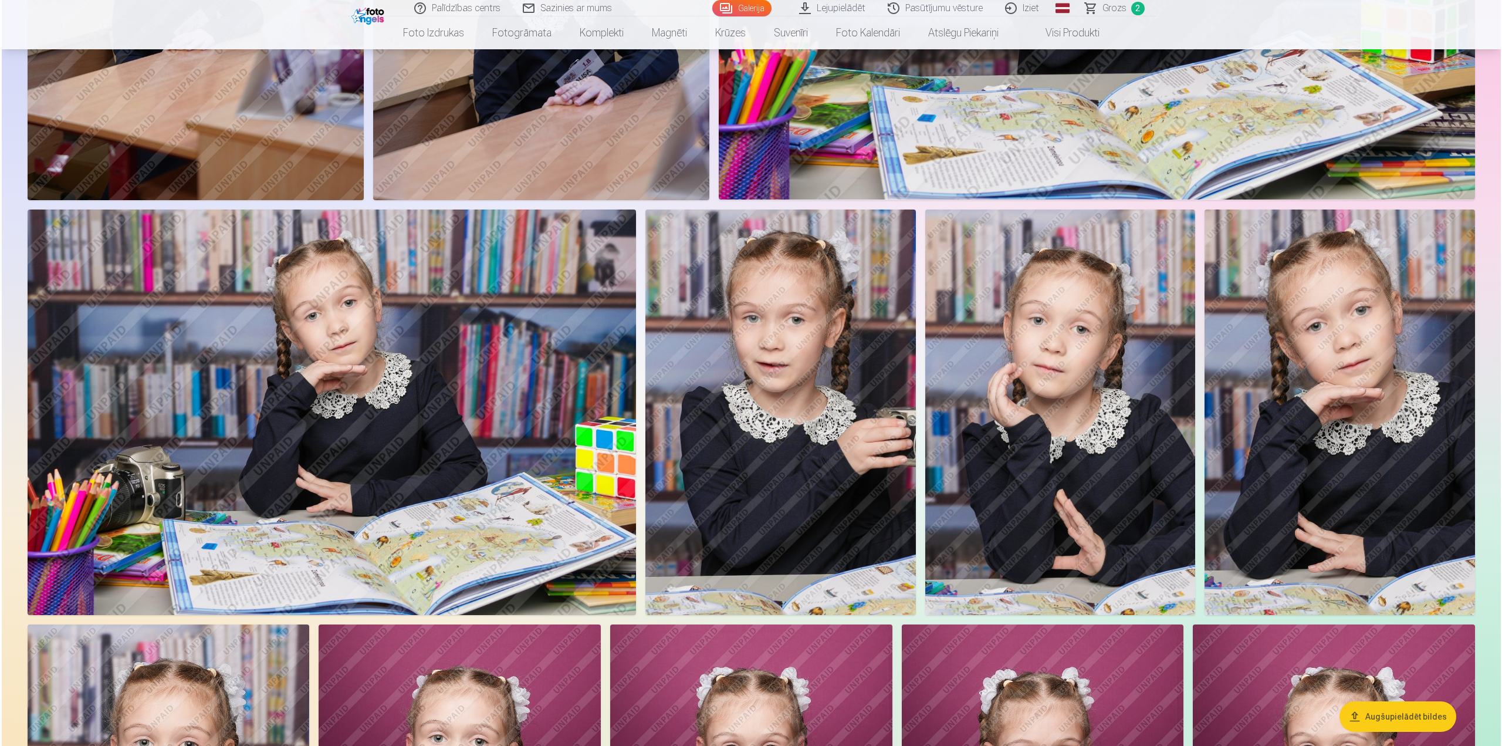
scroll to position [1234, 0]
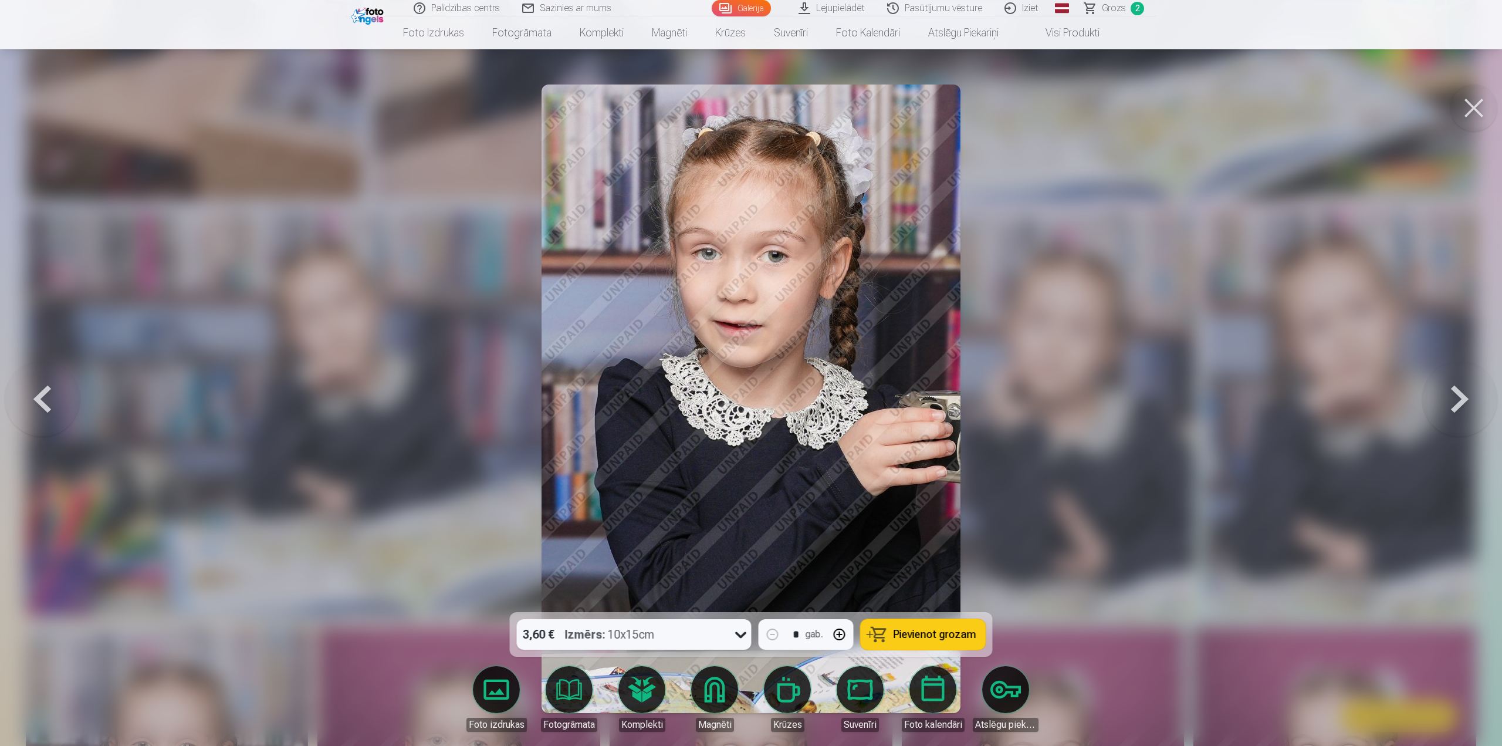
click at [1474, 109] on button at bounding box center [1473, 107] width 47 height 47
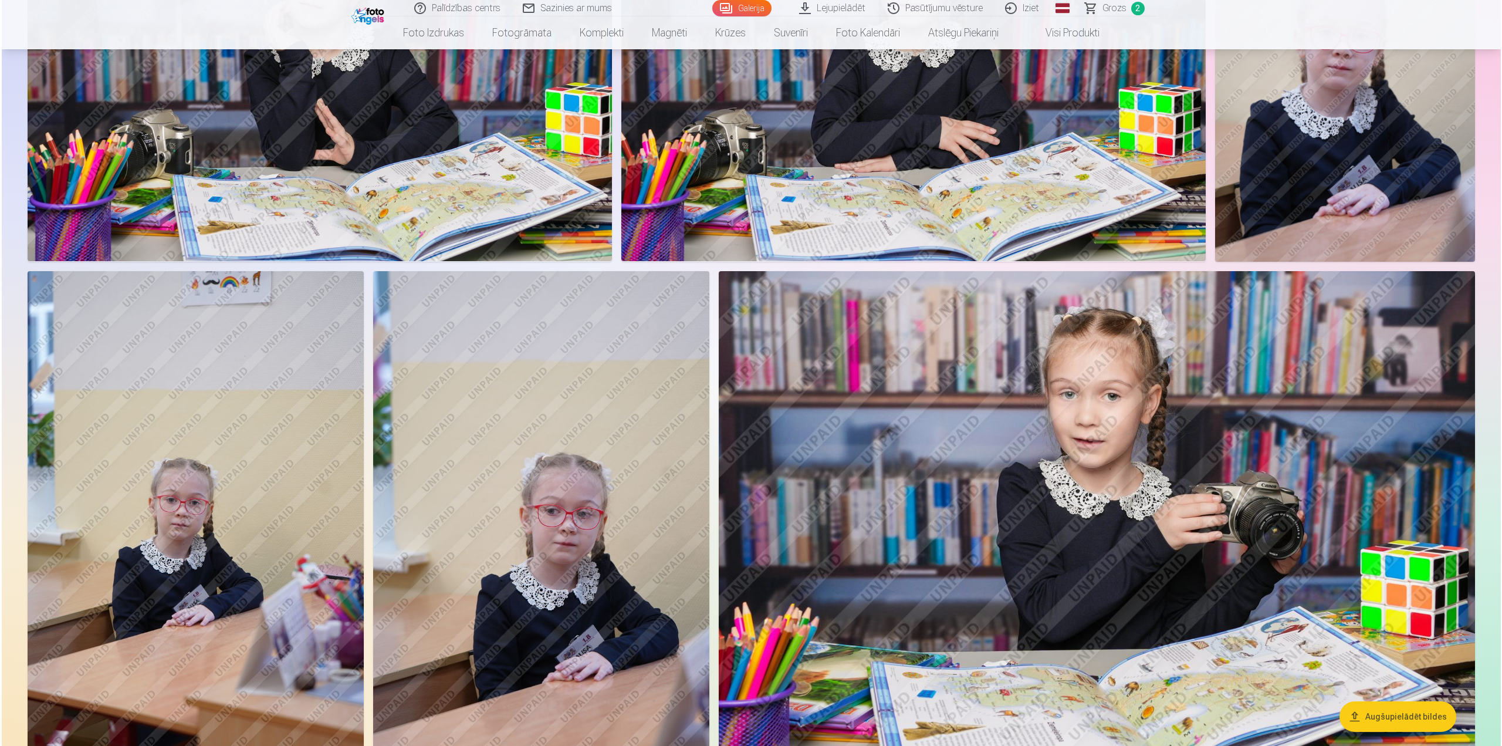
scroll to position [469, 0]
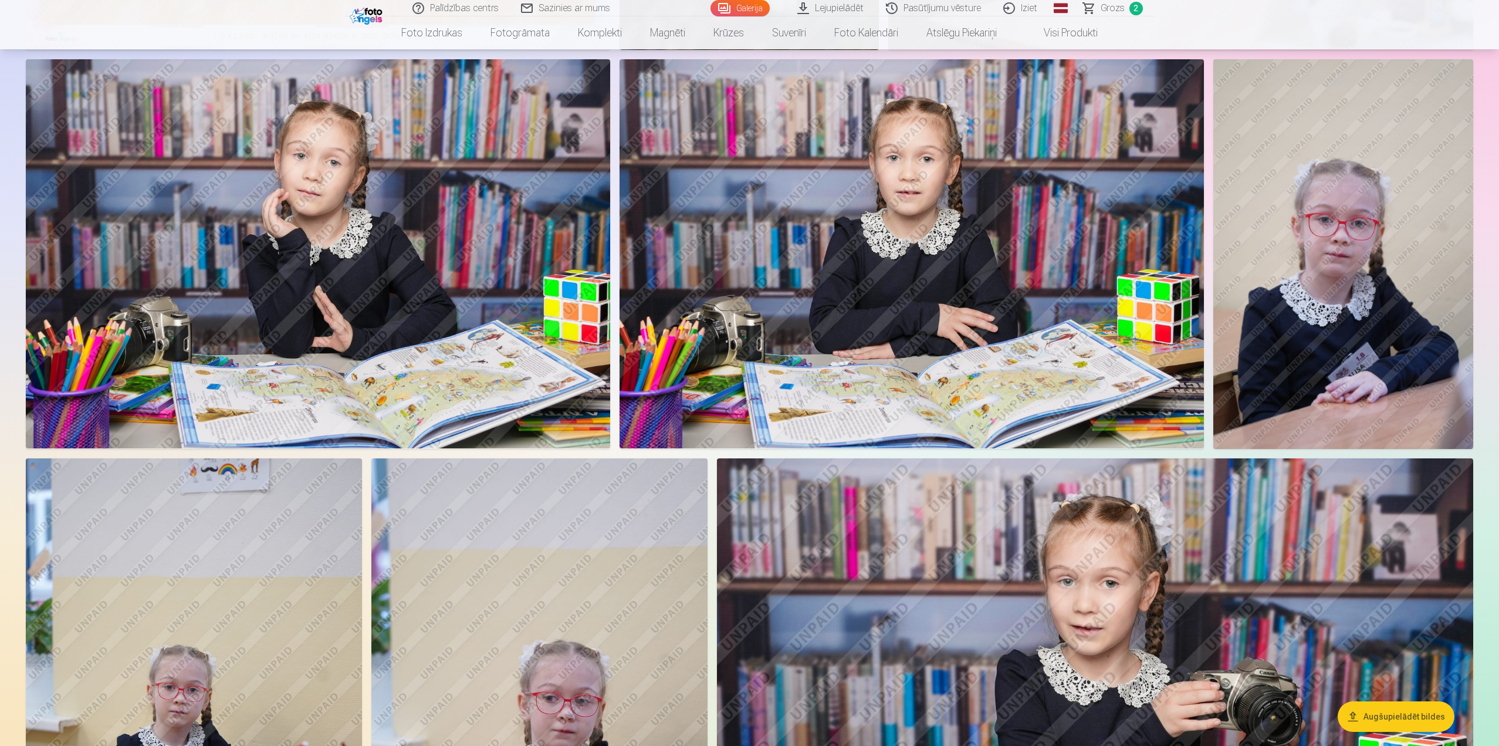
click at [976, 331] on img at bounding box center [912, 254] width 584 height 390
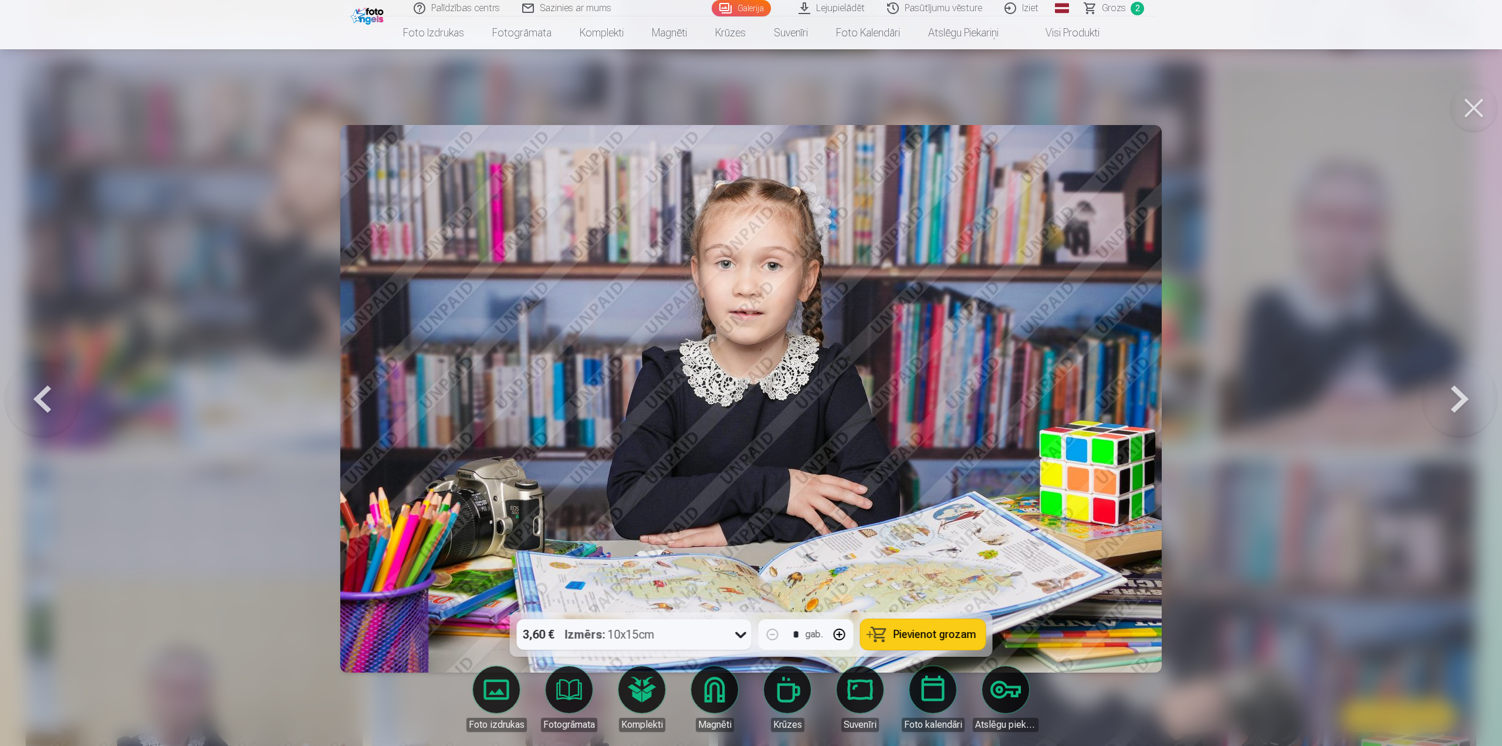
click at [734, 631] on icon at bounding box center [741, 634] width 19 height 19
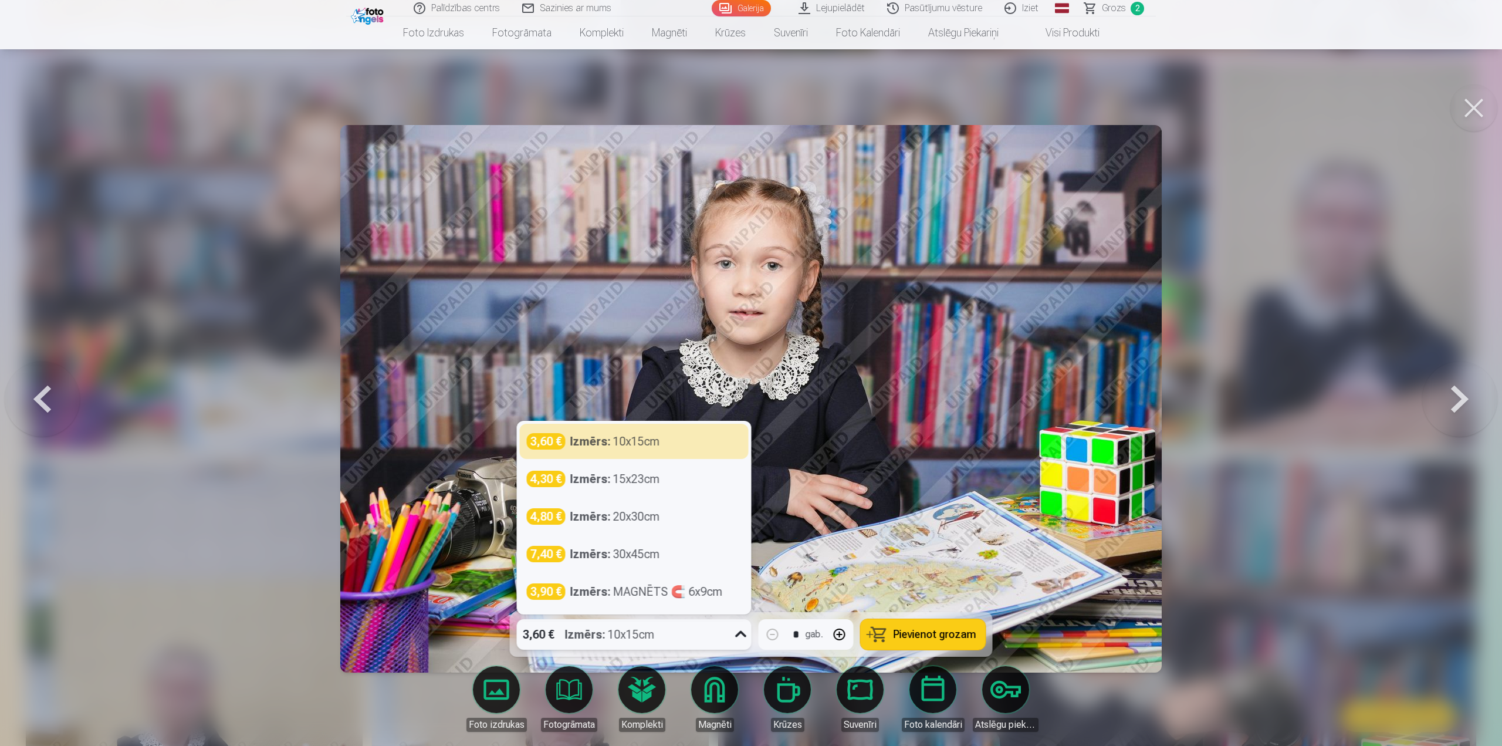
click at [734, 631] on icon at bounding box center [741, 634] width 19 height 19
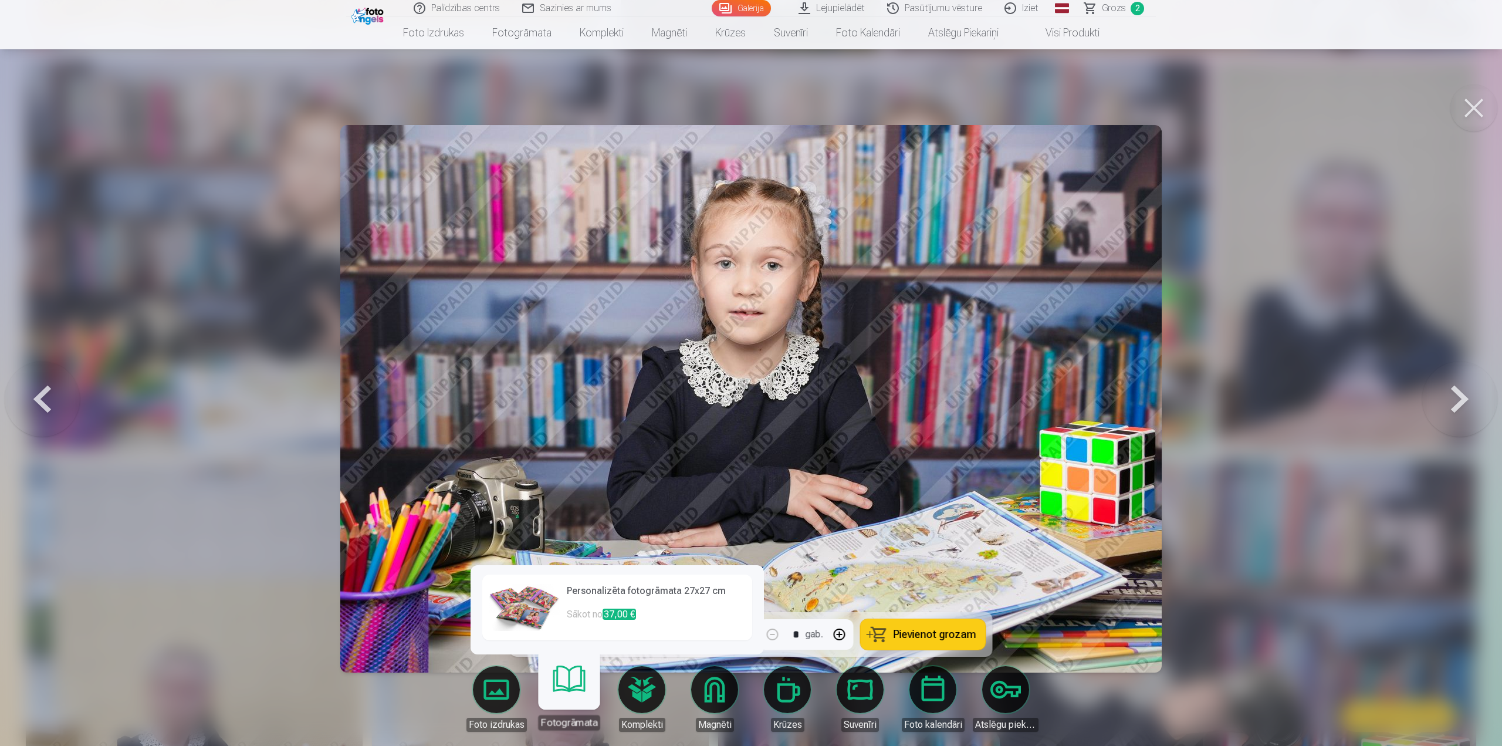
click at [564, 692] on link "Fotogrāmata" at bounding box center [569, 694] width 72 height 72
click at [577, 671] on link "Fotogrāmata" at bounding box center [569, 694] width 72 height 72
click at [550, 614] on img at bounding box center [524, 607] width 70 height 47
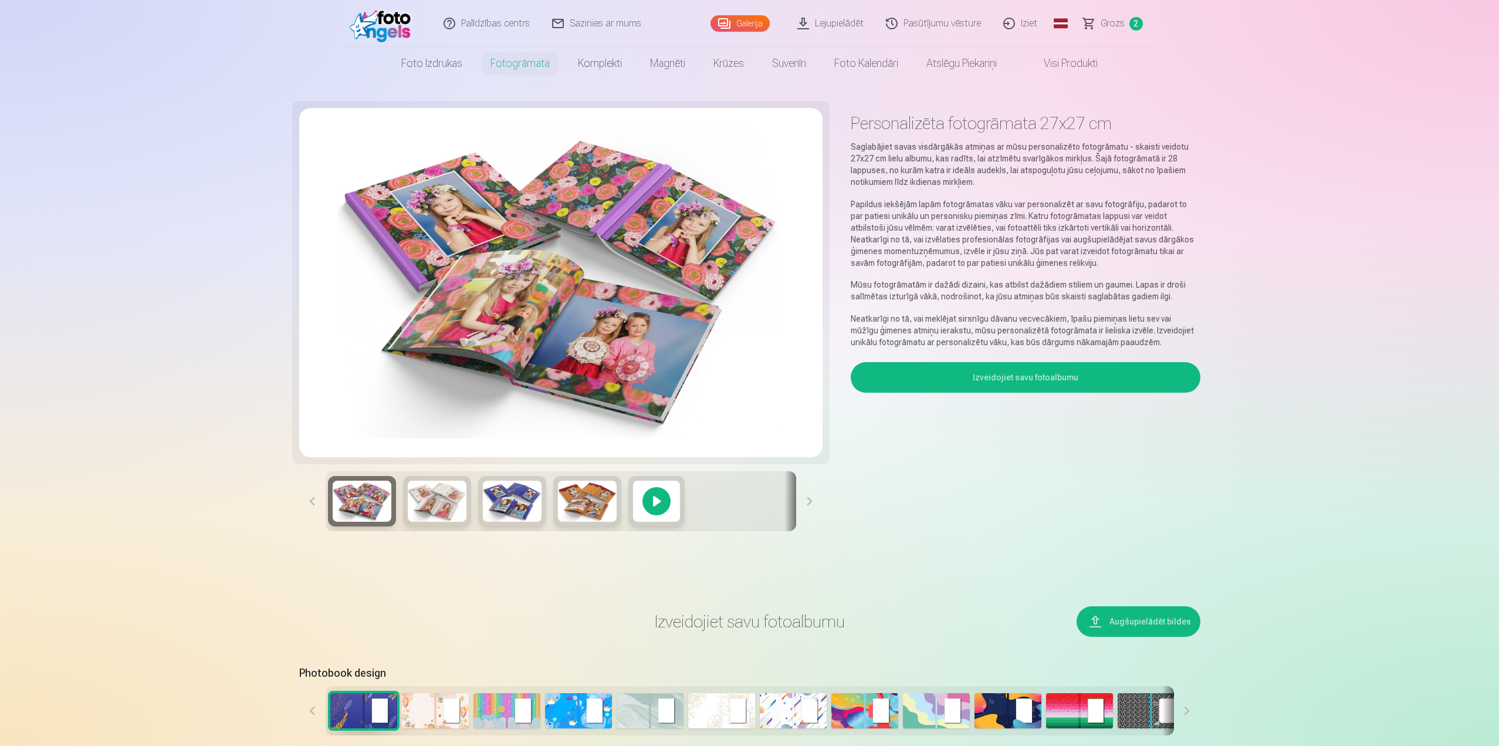
click at [444, 496] on img at bounding box center [437, 500] width 59 height 41
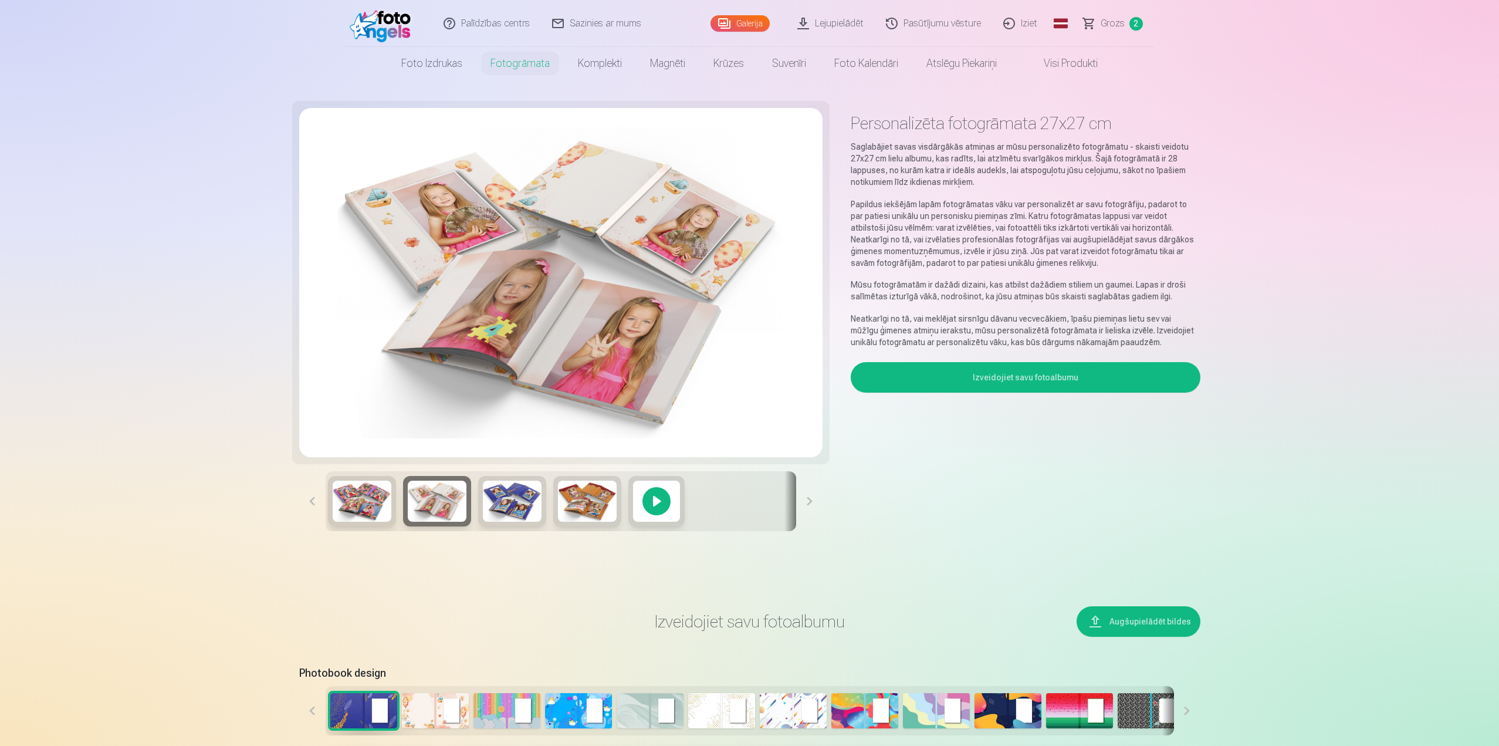
click at [509, 492] on img at bounding box center [512, 500] width 59 height 41
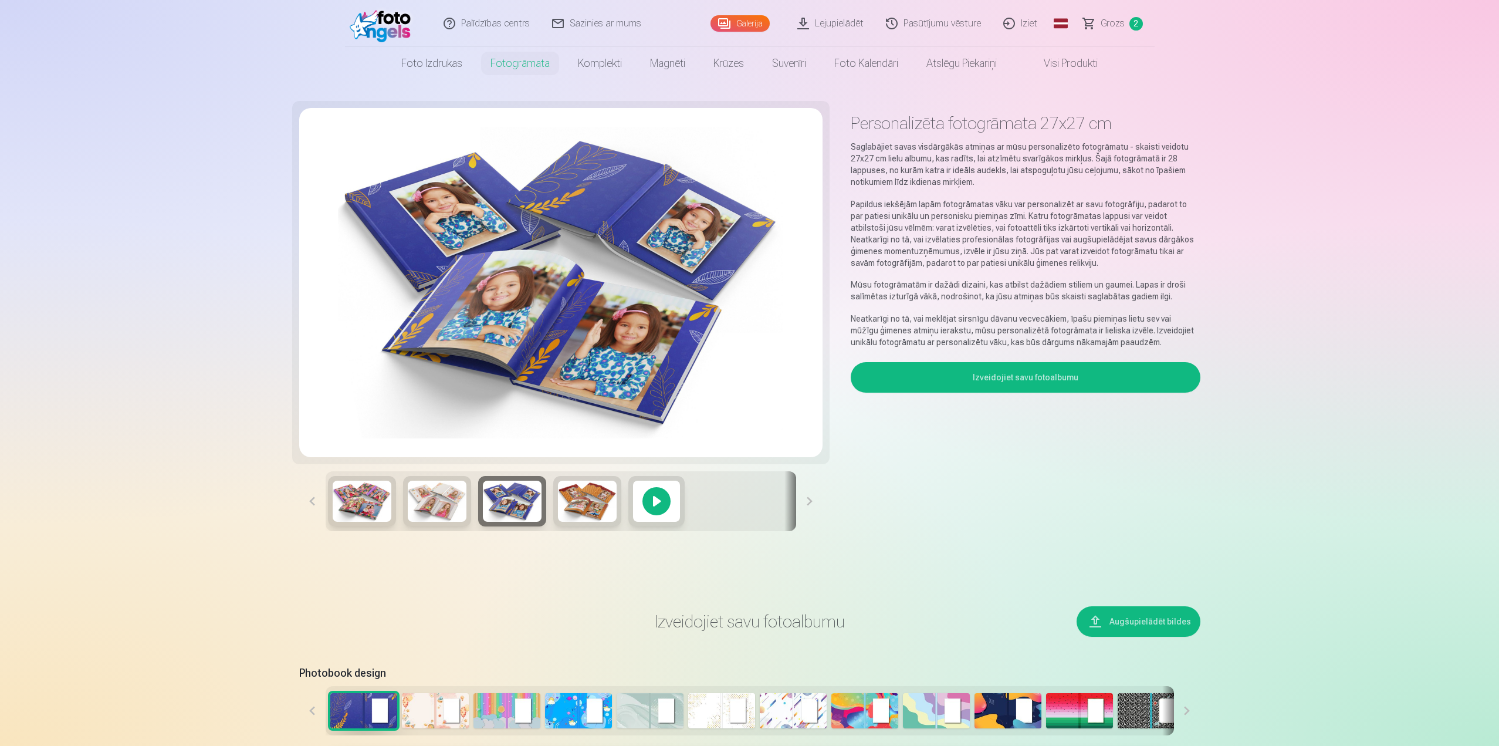
click at [371, 503] on img at bounding box center [362, 500] width 59 height 41
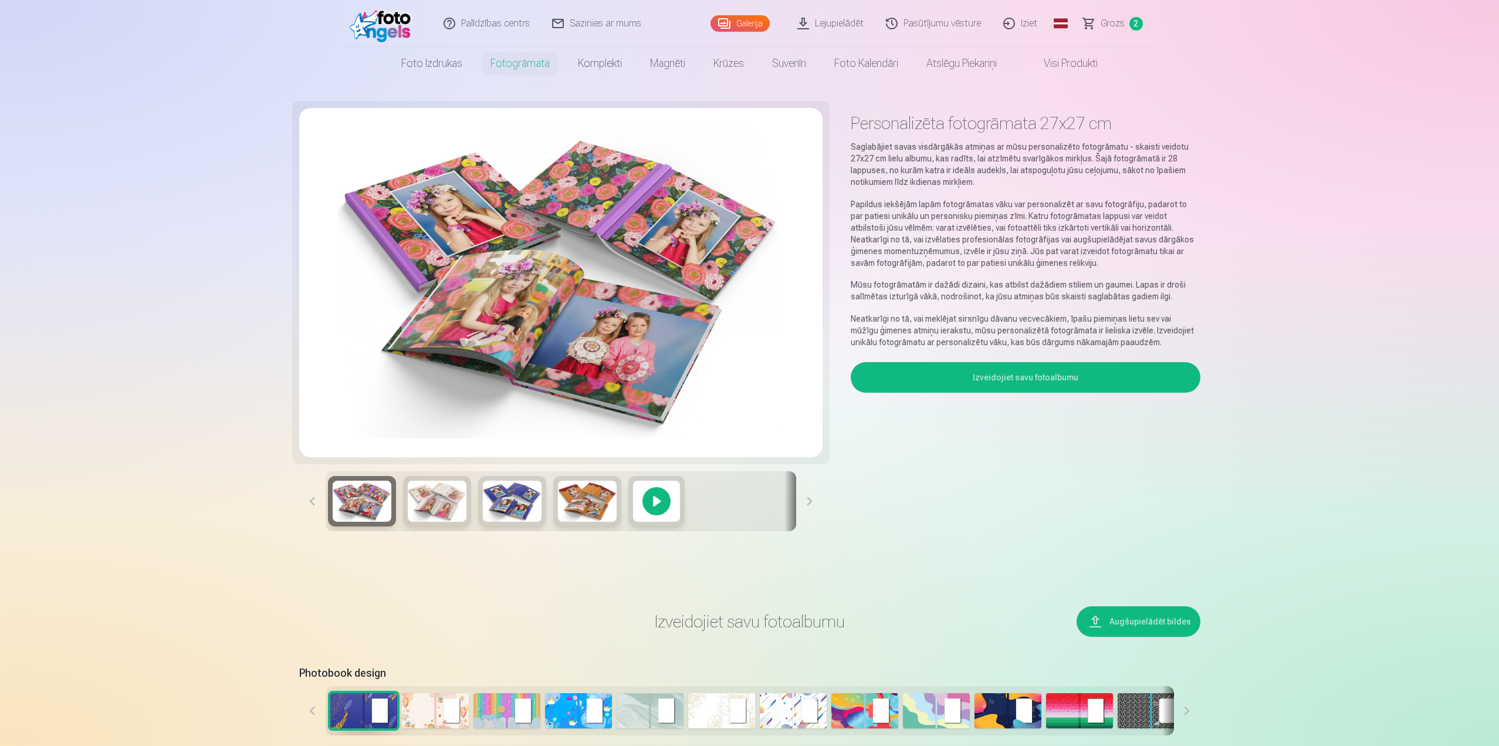
click at [452, 498] on img at bounding box center [437, 500] width 59 height 41
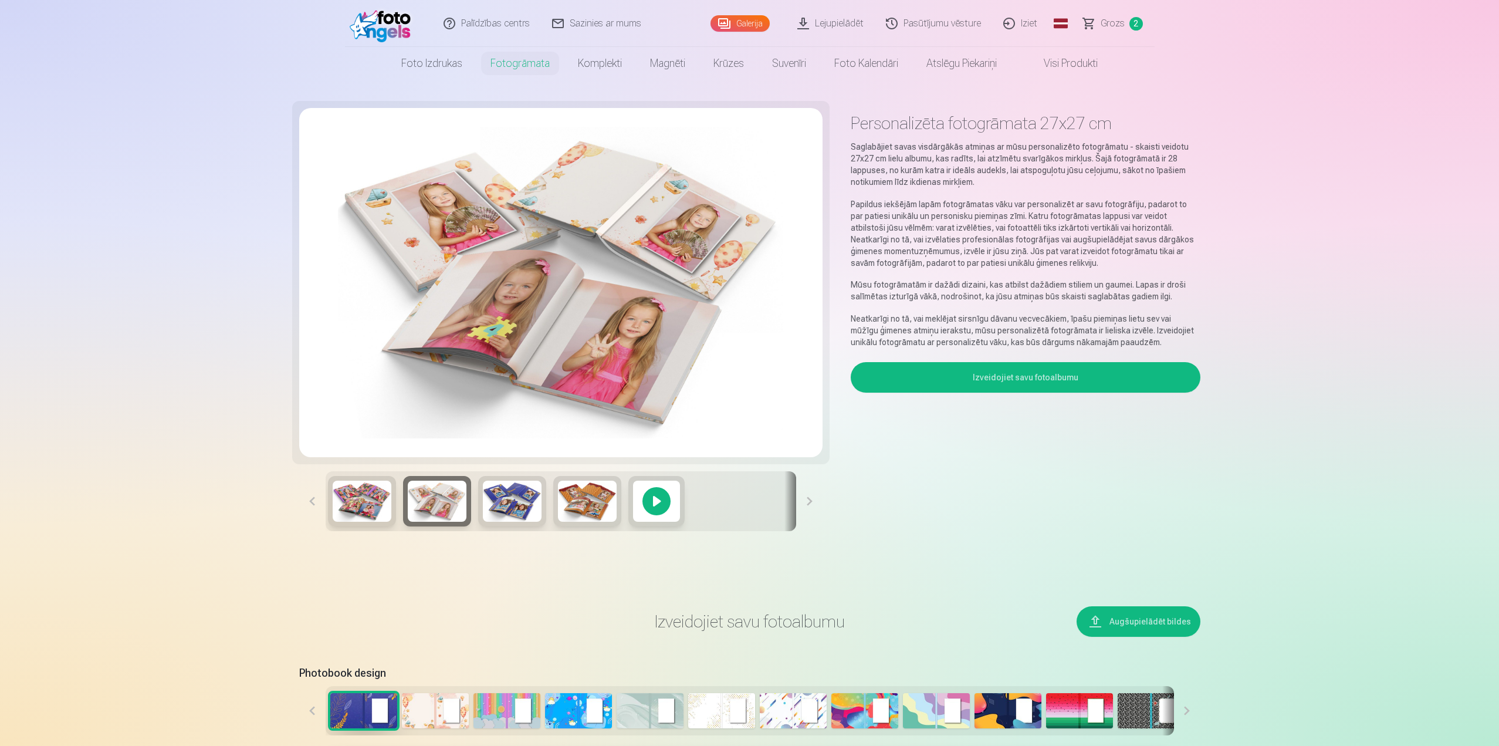
click at [544, 508] on div at bounding box center [512, 501] width 68 height 50
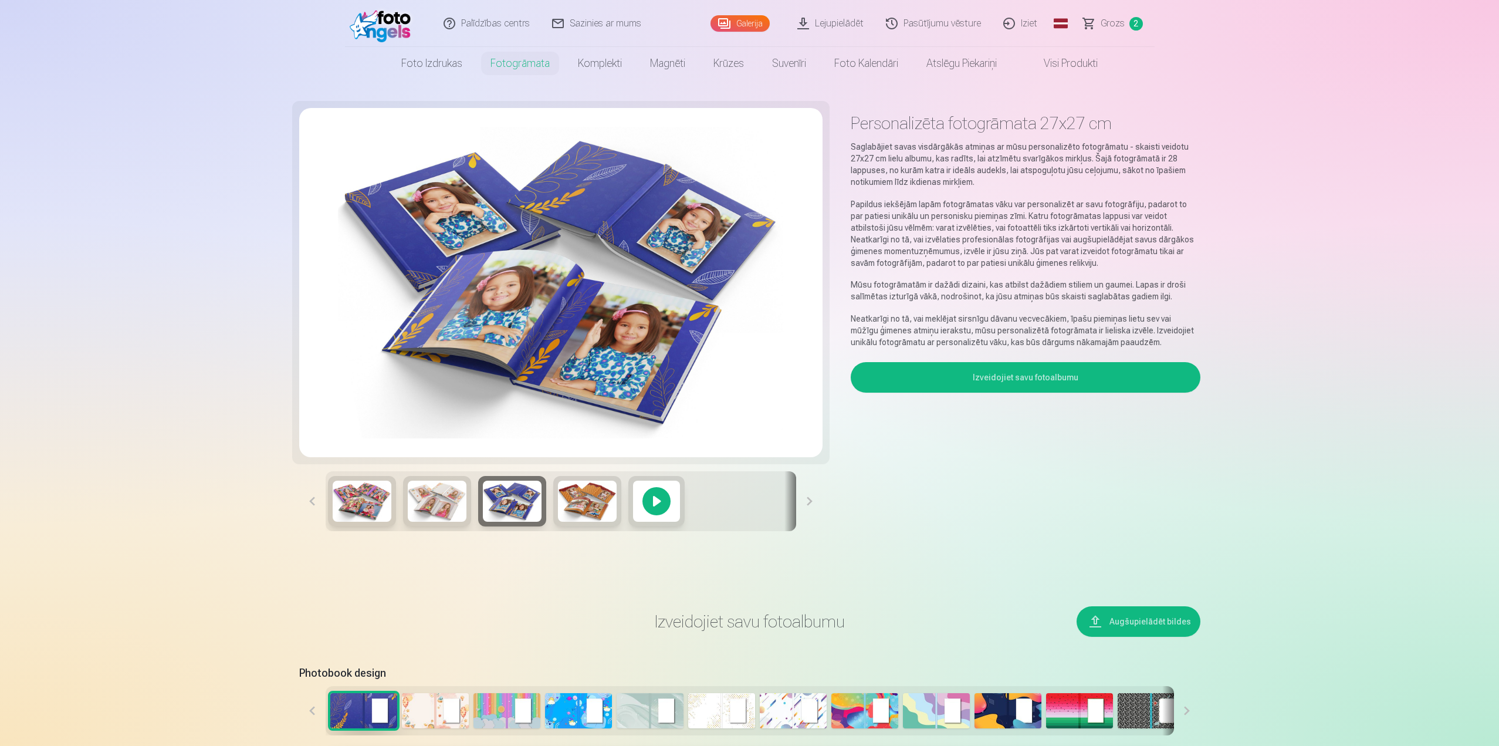
click at [603, 508] on img at bounding box center [587, 500] width 59 height 41
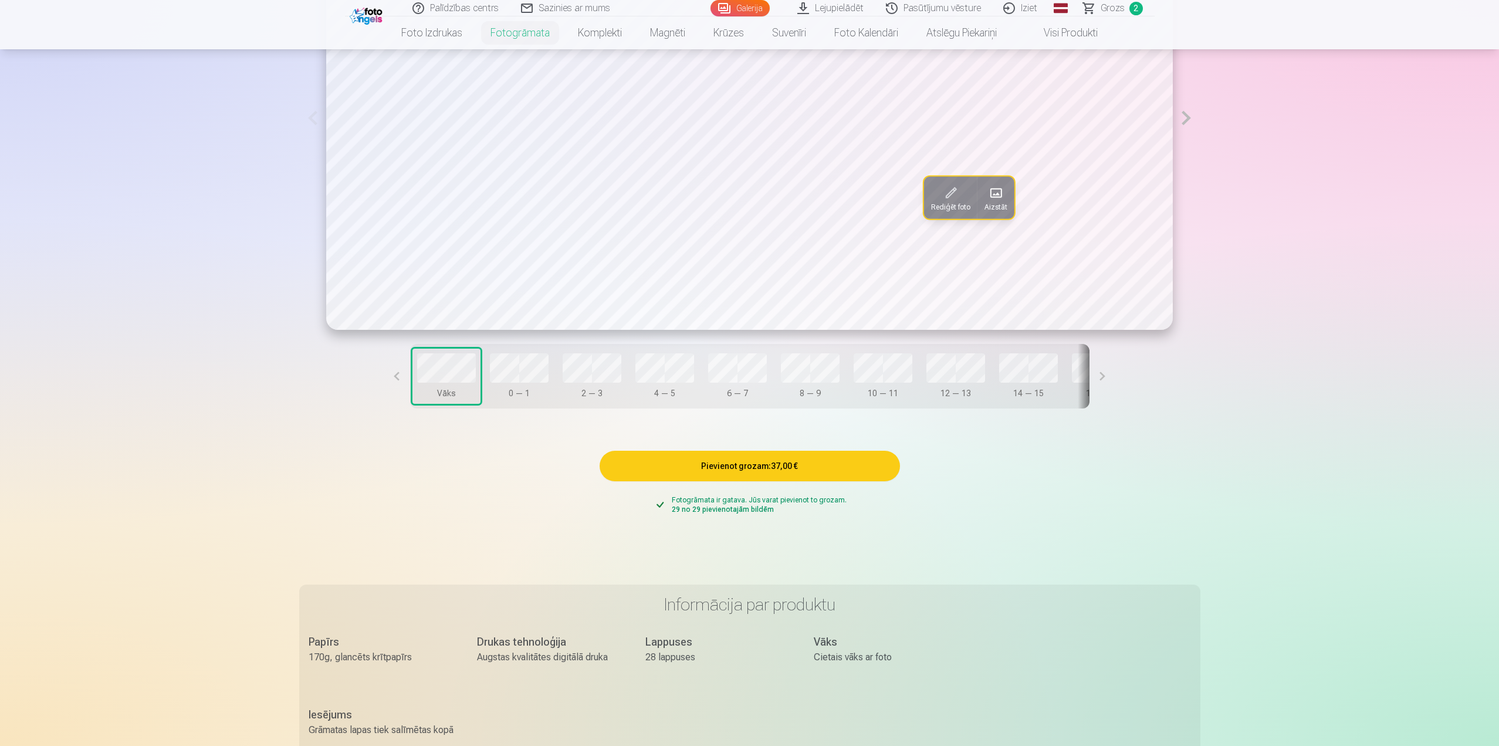
scroll to position [704, 0]
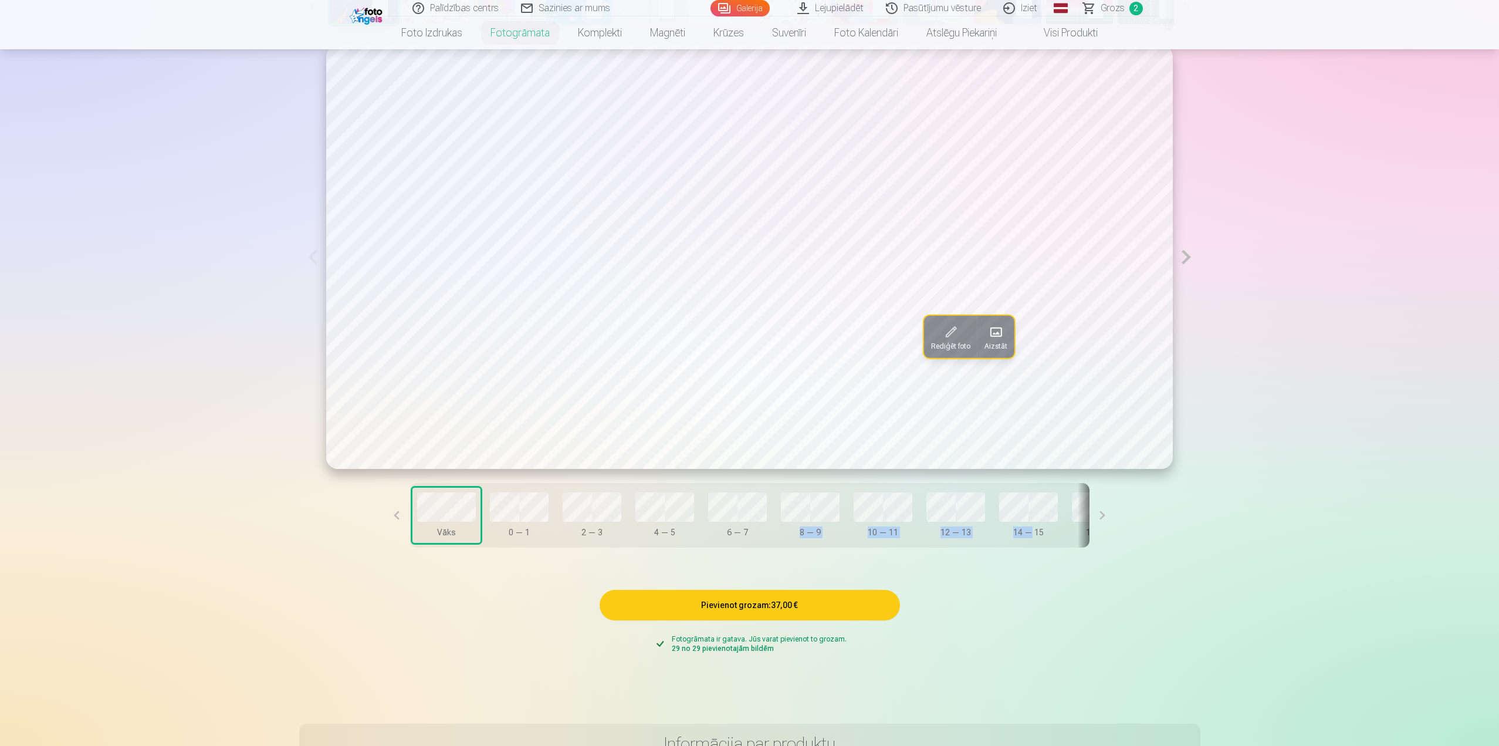
drag, startPoint x: 774, startPoint y: 549, endPoint x: 982, endPoint y: 553, distance: 207.7
click at [1030, 547] on div "Vāks 0 — 1 2 — 3 4 — 5 6 — 7 8 — 9 10 — 11 12 — 13 14 — 15 16 — 17 18 — 19 20 —…" at bounding box center [749, 515] width 679 height 65
click at [1160, 556] on div "Rediģēt foto Aizstāt Vāks 0 — 1 2 — 3 4 — 5 6 — 7 8 — 9 10 — 11 12 — 13 14 — 15…" at bounding box center [749, 303] width 901 height 544
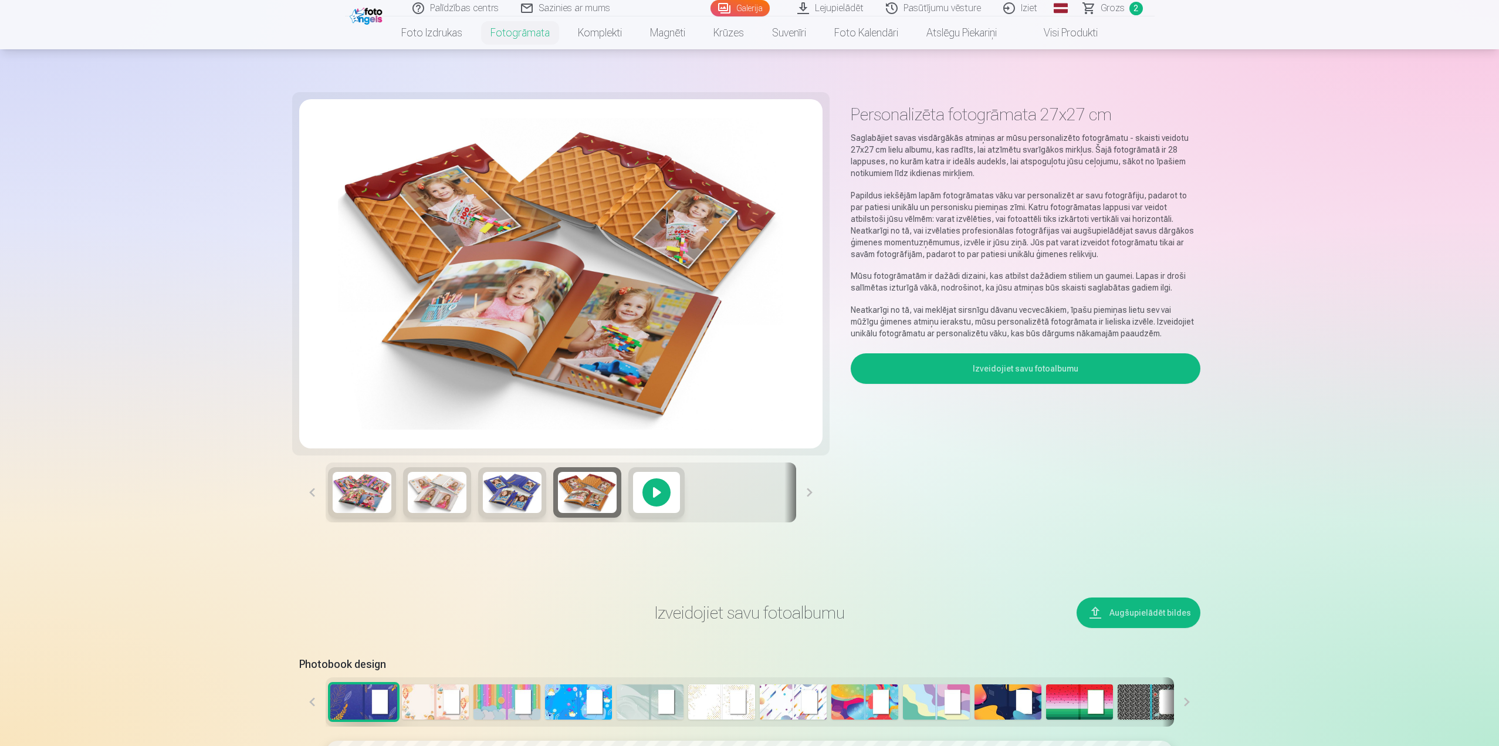
scroll to position [0, 0]
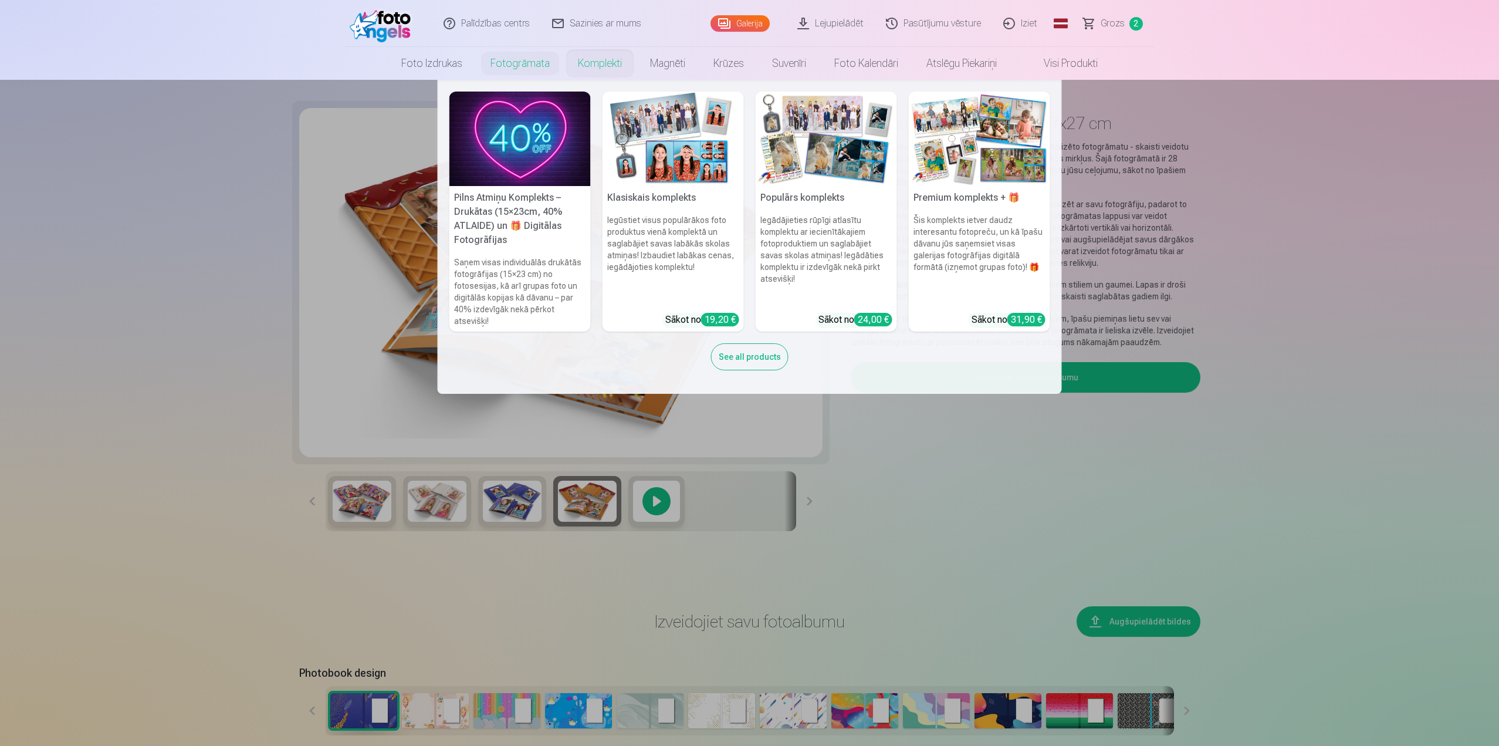
click at [591, 66] on link "Komplekti" at bounding box center [600, 63] width 72 height 33
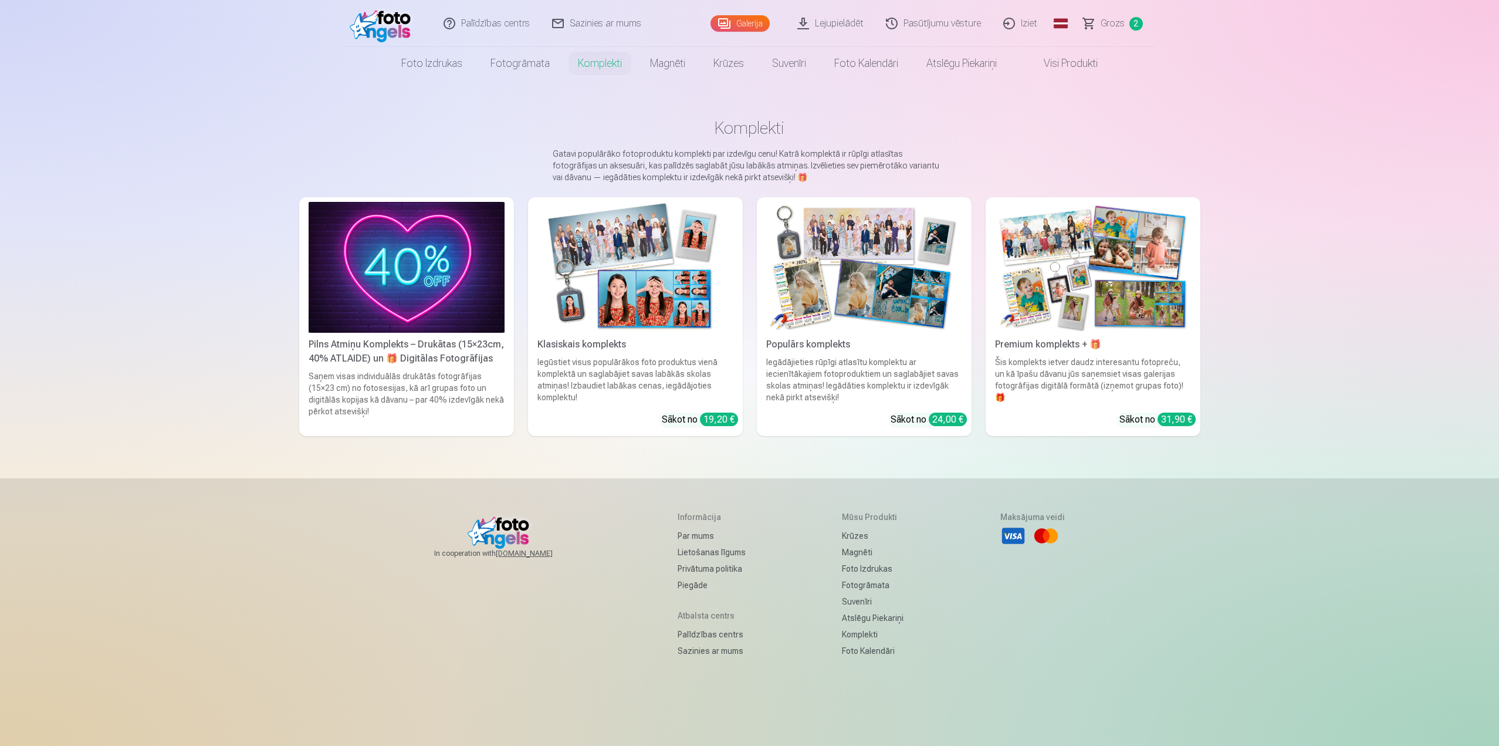
click at [626, 280] on img at bounding box center [635, 267] width 196 height 131
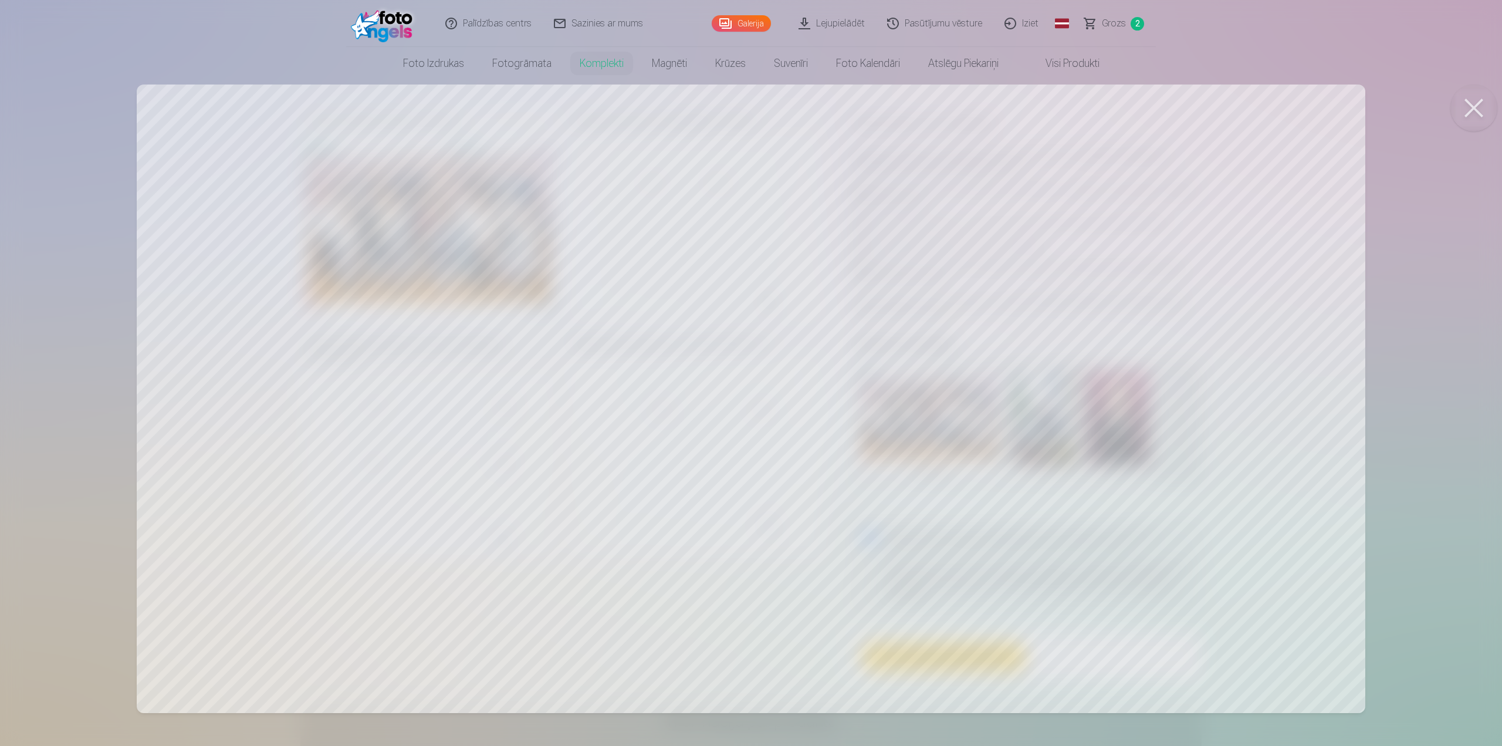
click at [759, 344] on div at bounding box center [751, 373] width 1502 height 746
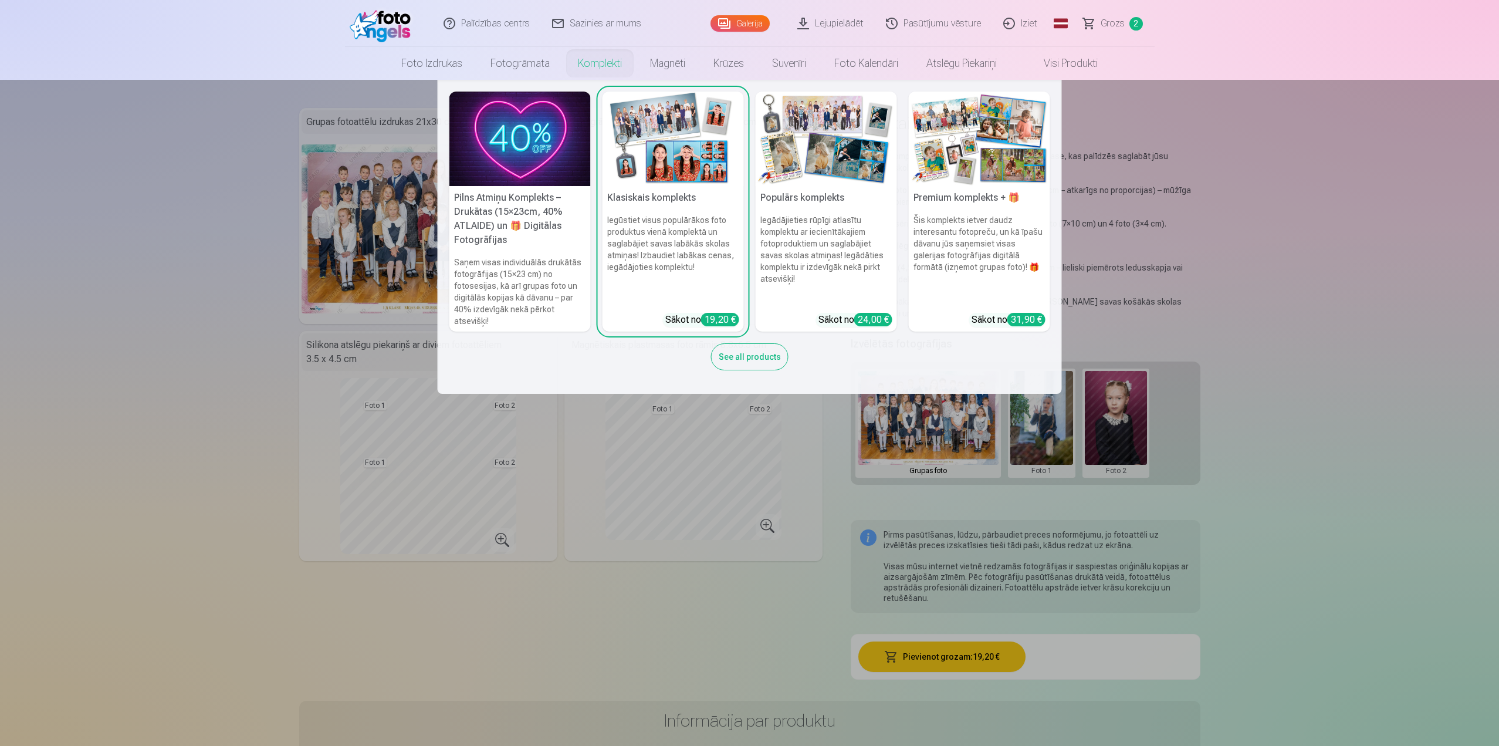
click at [543, 210] on h5 "Pilns Atmiņu Komplekts – Drukātas (15×23cm, 40% ATLAIDE) un 🎁 Digitālas Fotogrā…" at bounding box center [519, 219] width 141 height 66
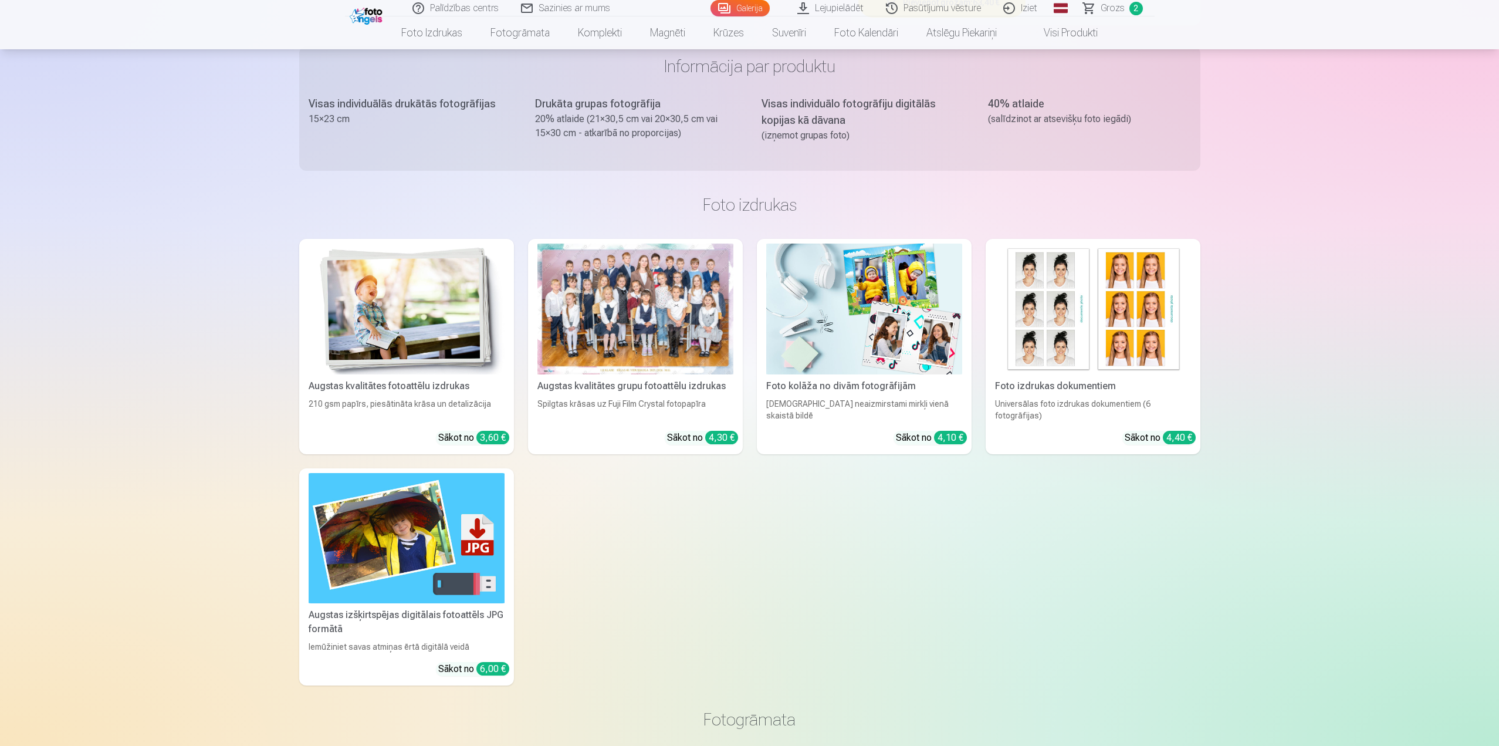
scroll to position [645, 0]
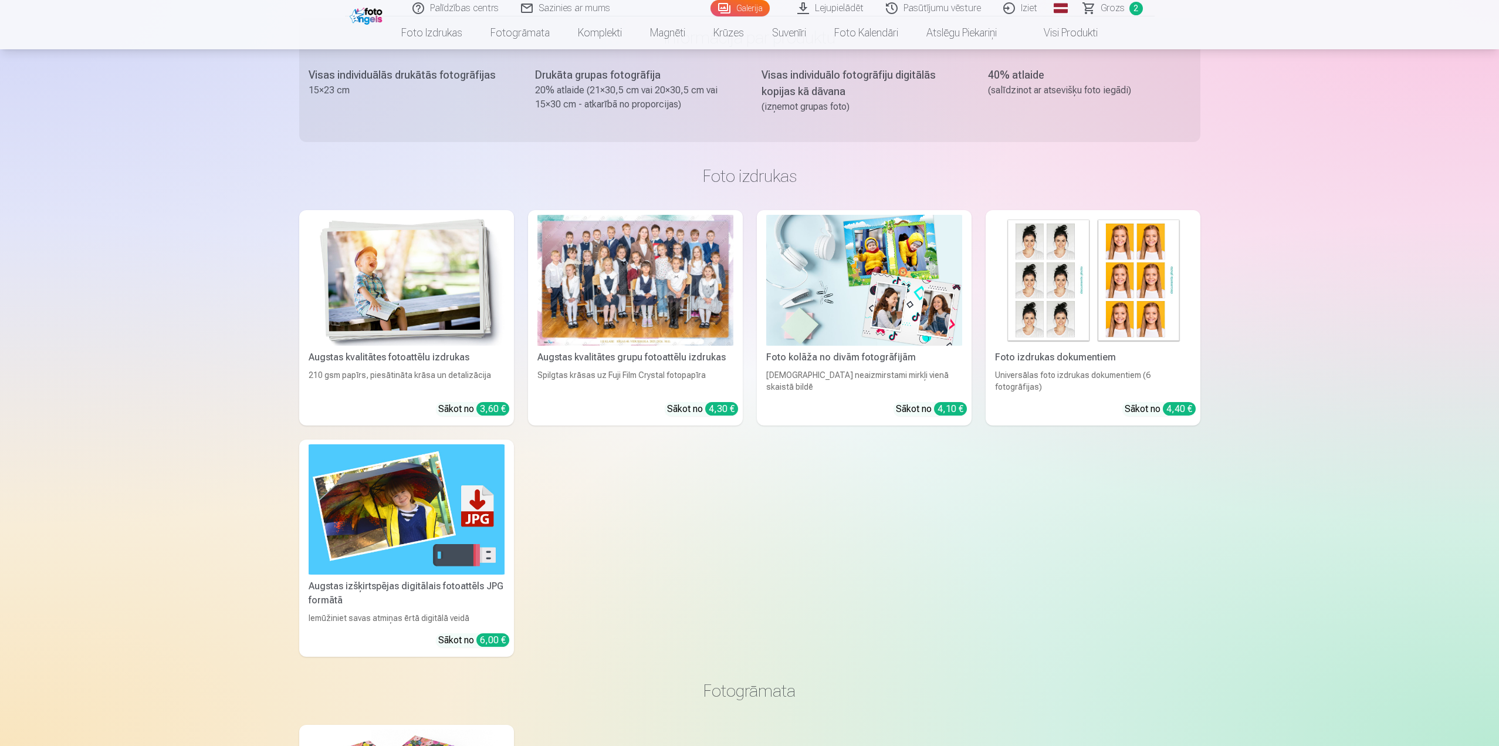
click at [390, 299] on img at bounding box center [407, 280] width 196 height 131
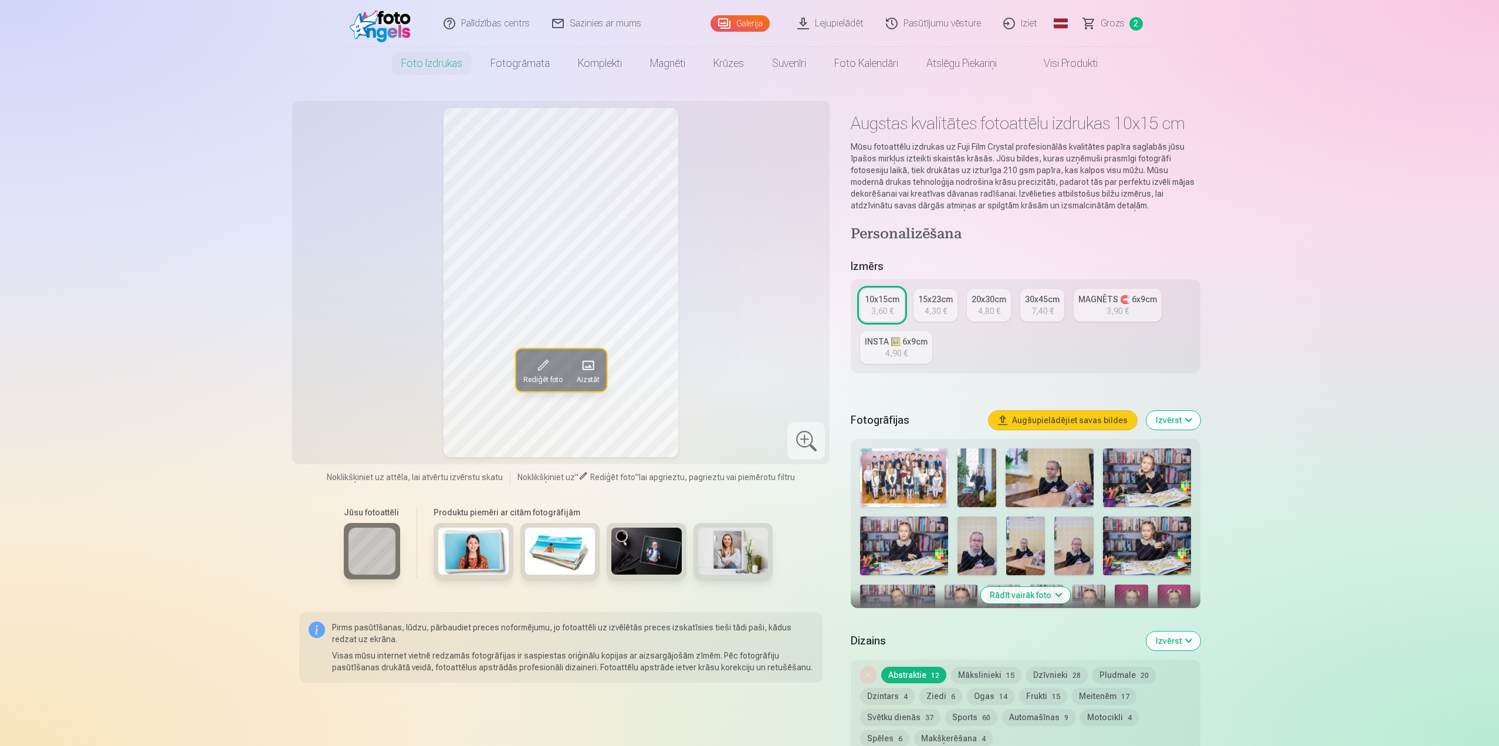
click at [876, 301] on div "10x15cm" at bounding box center [882, 299] width 35 height 12
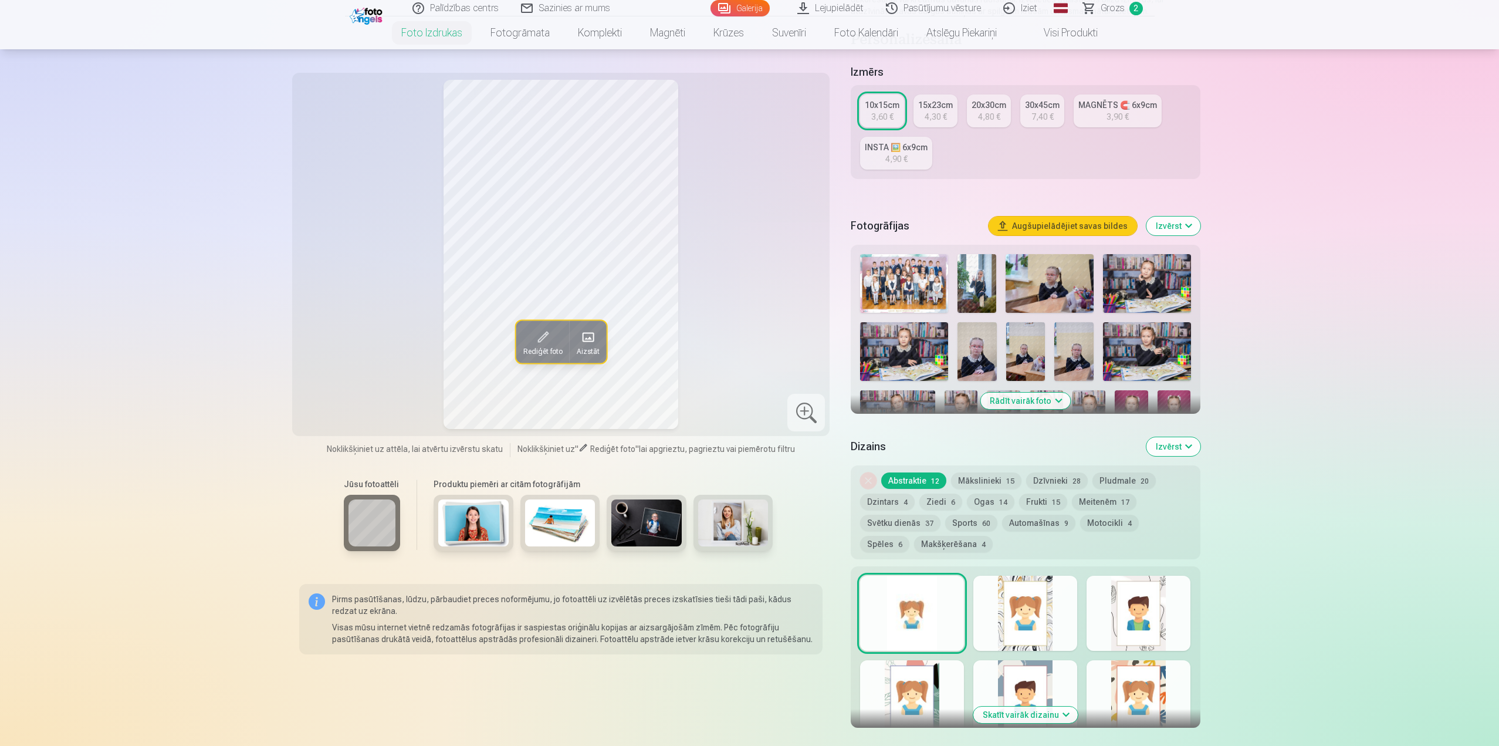
scroll to position [117, 0]
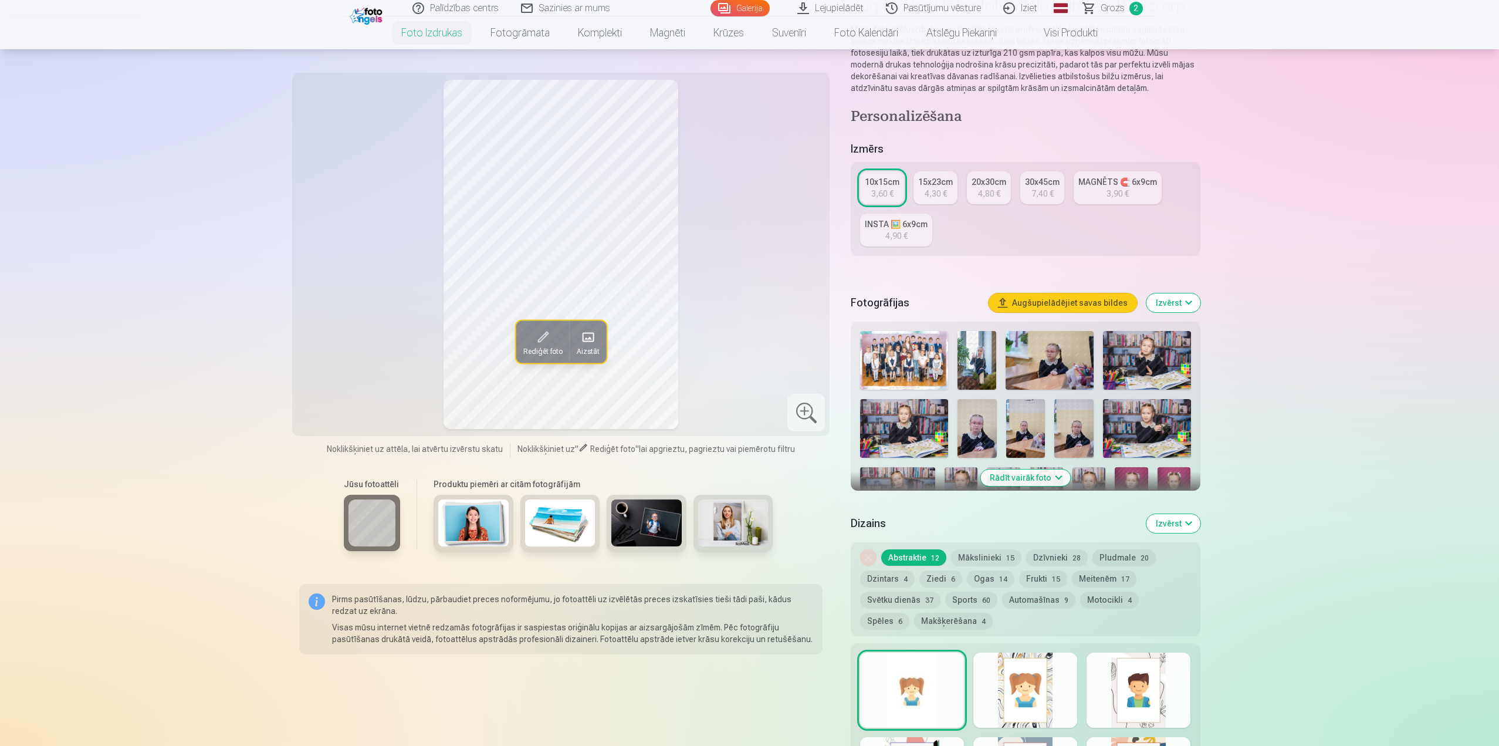
click at [897, 358] on img at bounding box center [903, 360] width 87 height 59
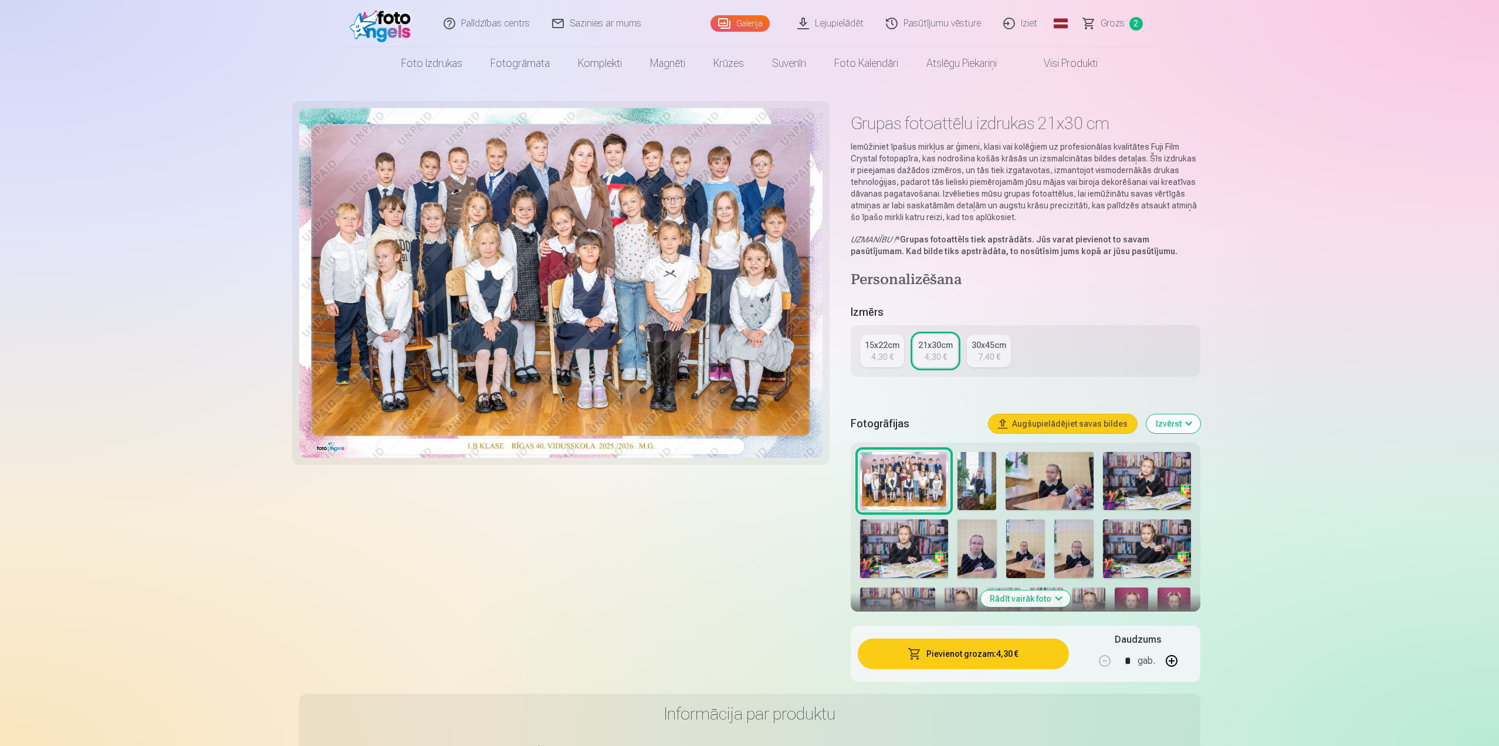
click at [874, 358] on div "4,30 €" at bounding box center [882, 357] width 22 height 12
